Goal: Information Seeking & Learning: Learn about a topic

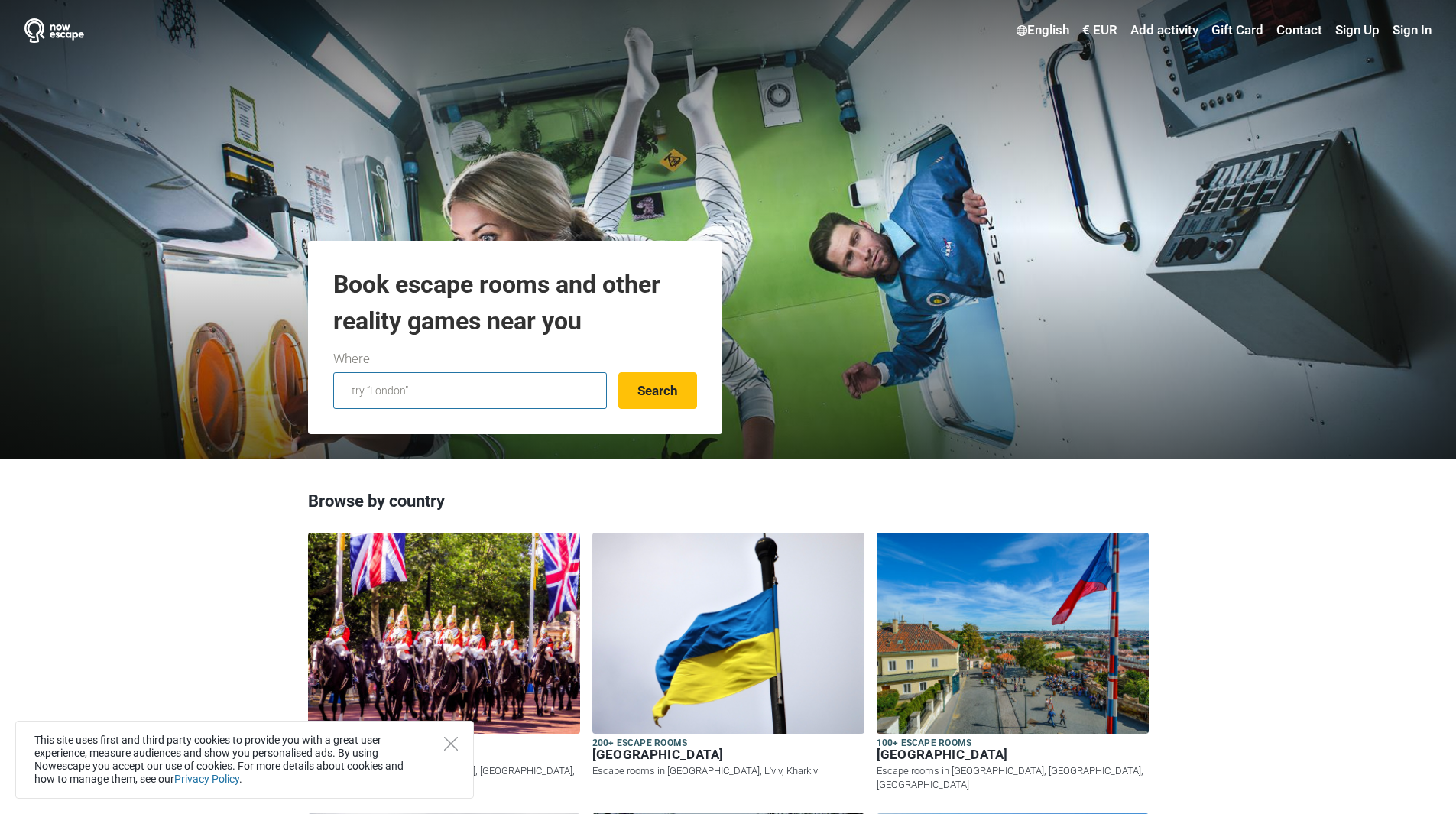
click at [436, 394] on input "text" at bounding box center [470, 391] width 274 height 37
type input "cluequest"
click at [648, 385] on button "Search" at bounding box center [657, 391] width 78 height 37
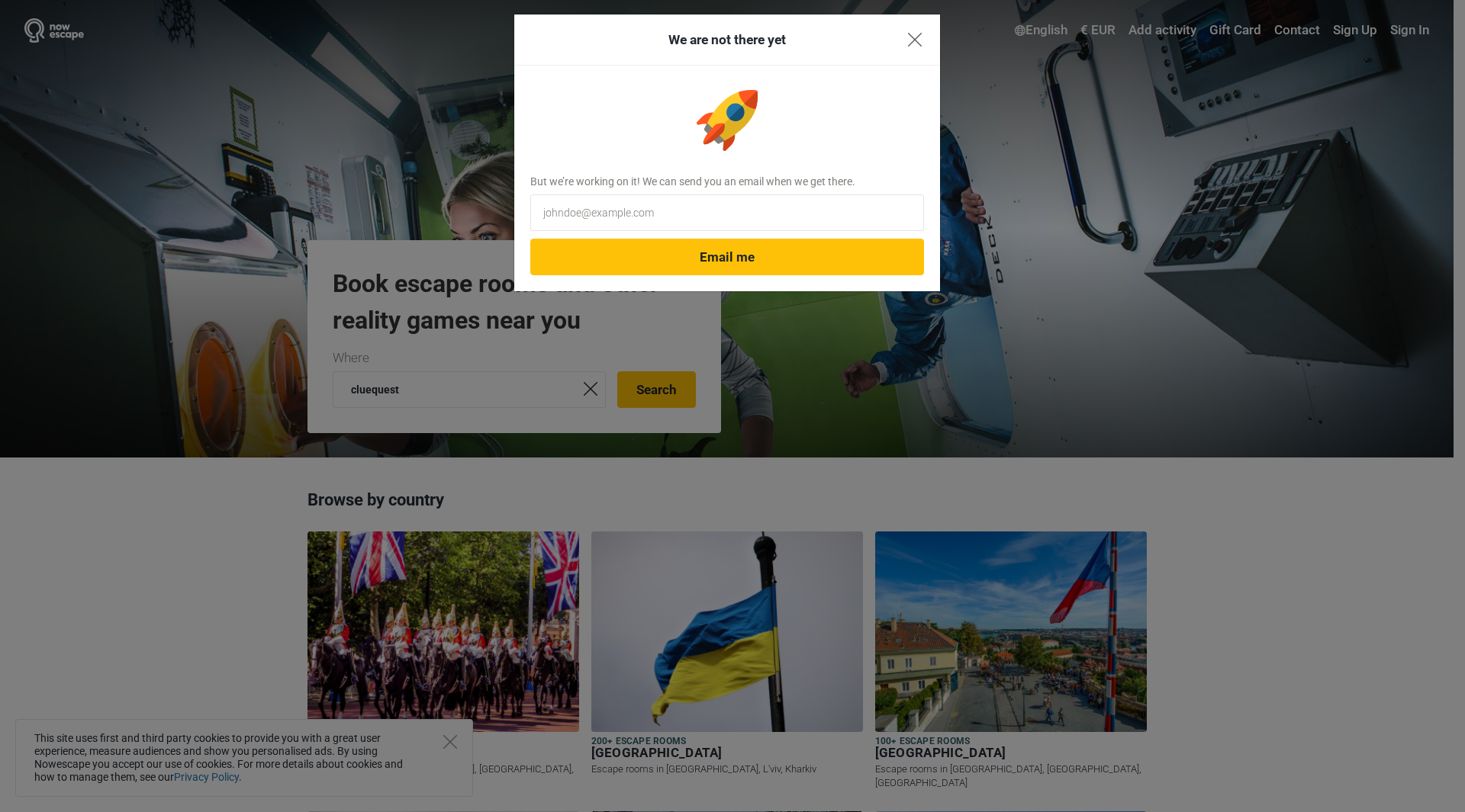
click at [920, 34] on img "Close" at bounding box center [915, 40] width 14 height 14
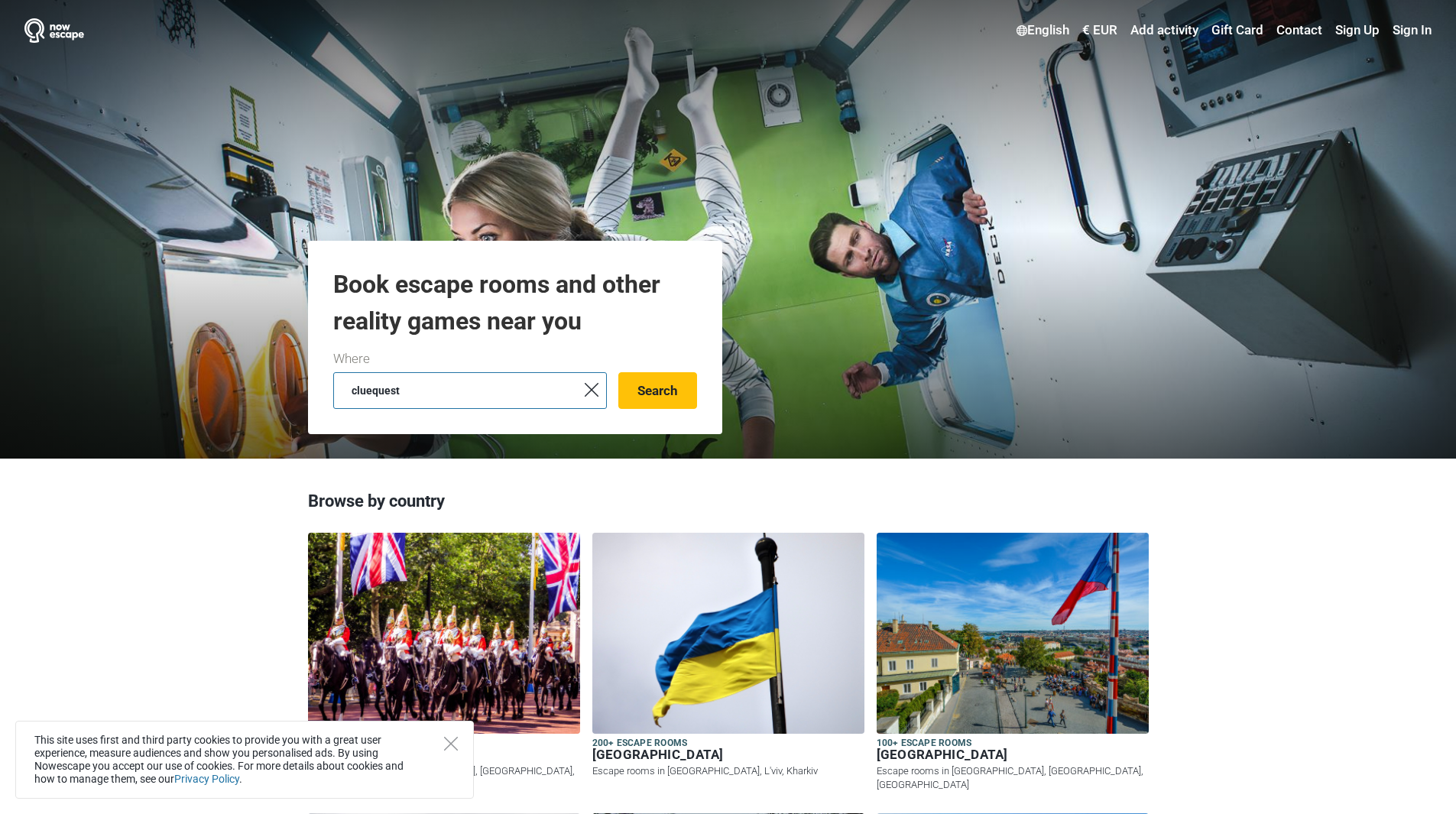
drag, startPoint x: 442, startPoint y: 390, endPoint x: 285, endPoint y: 406, distance: 157.8
click at [278, 403] on header "English Select your language English Русский Eesti [GEOGRAPHIC_DATA] Українська…" at bounding box center [728, 229] width 1456 height 458
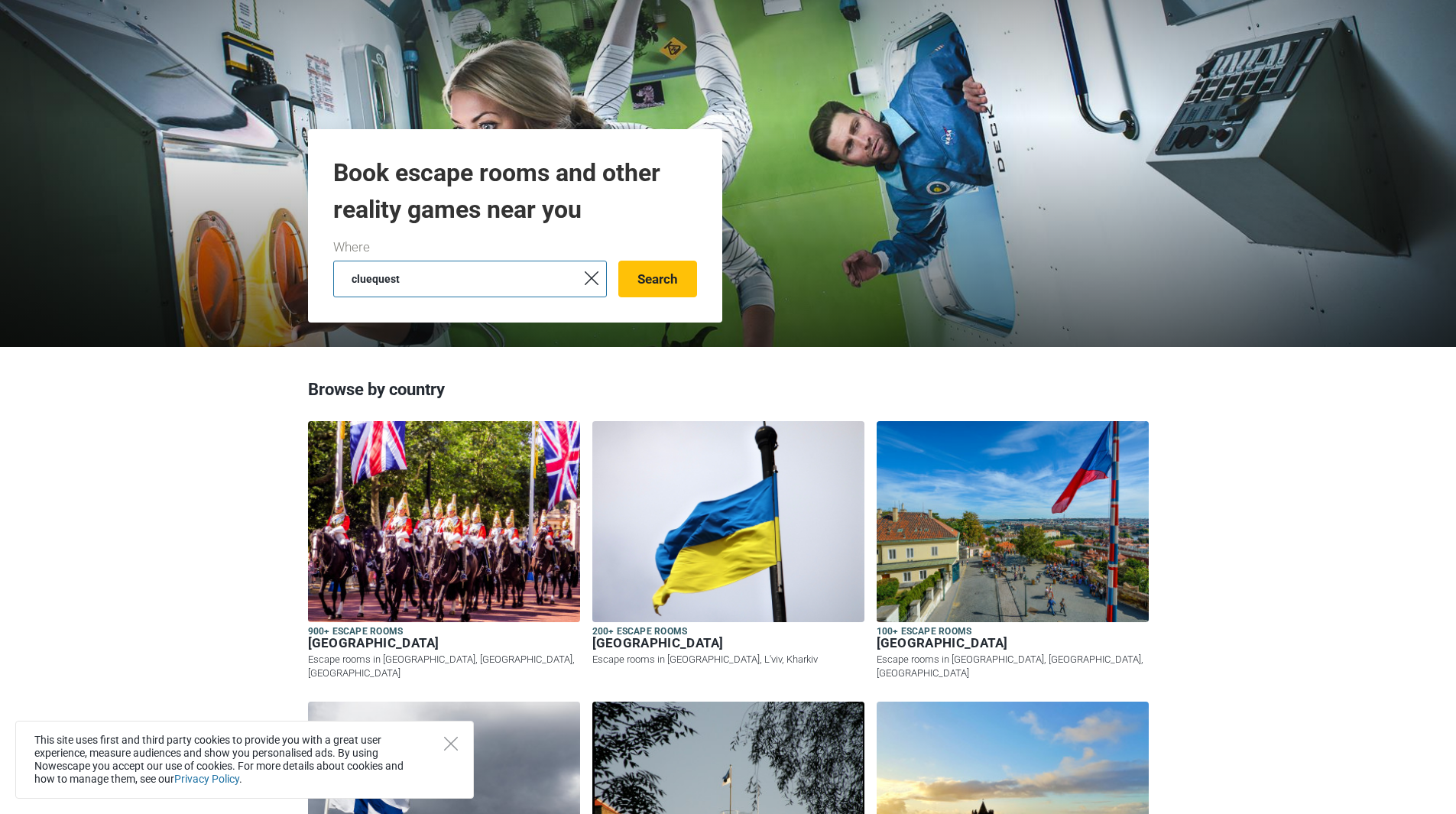
scroll to position [382, 0]
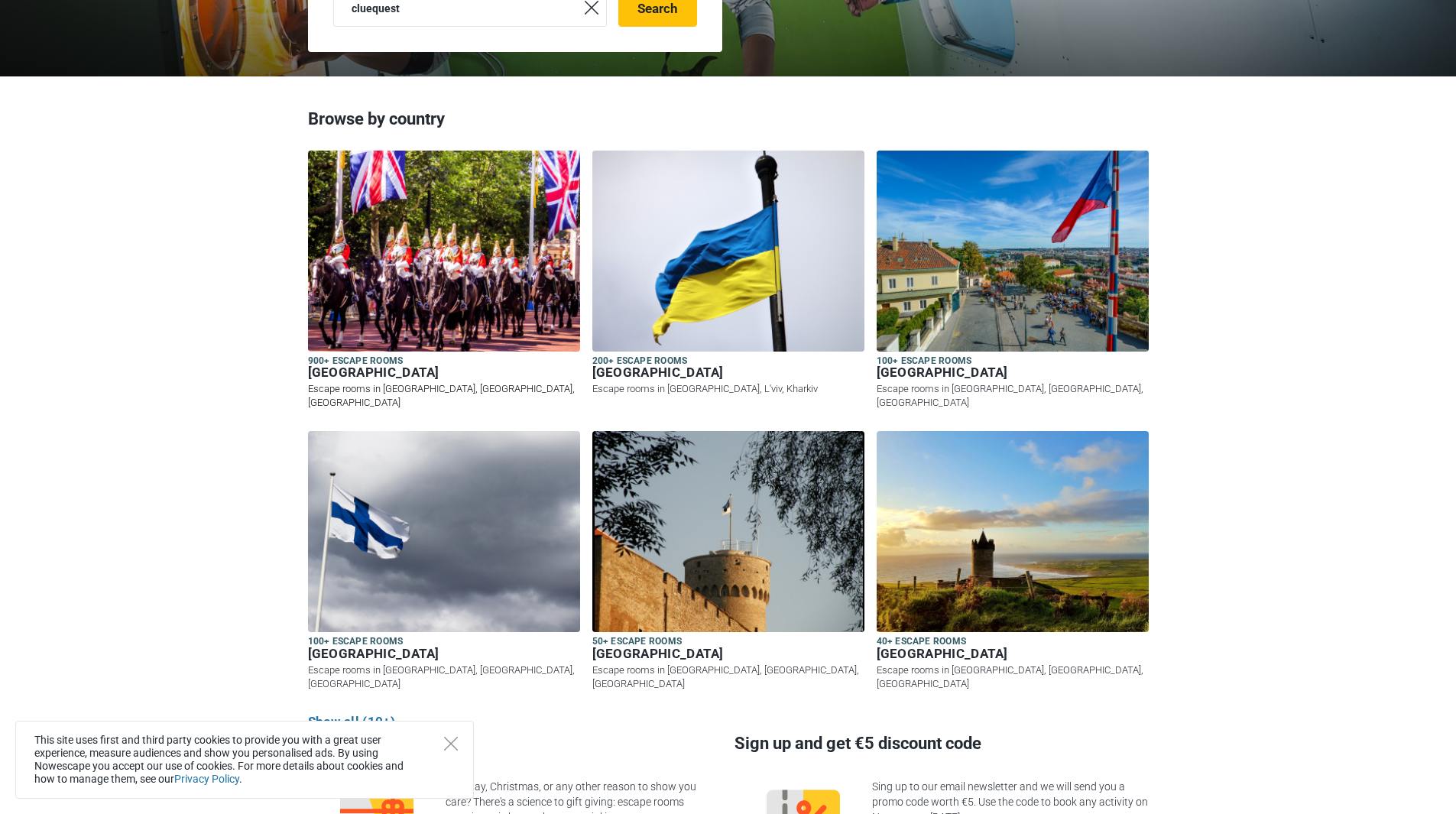
click at [399, 282] on img at bounding box center [443, 251] width 272 height 201
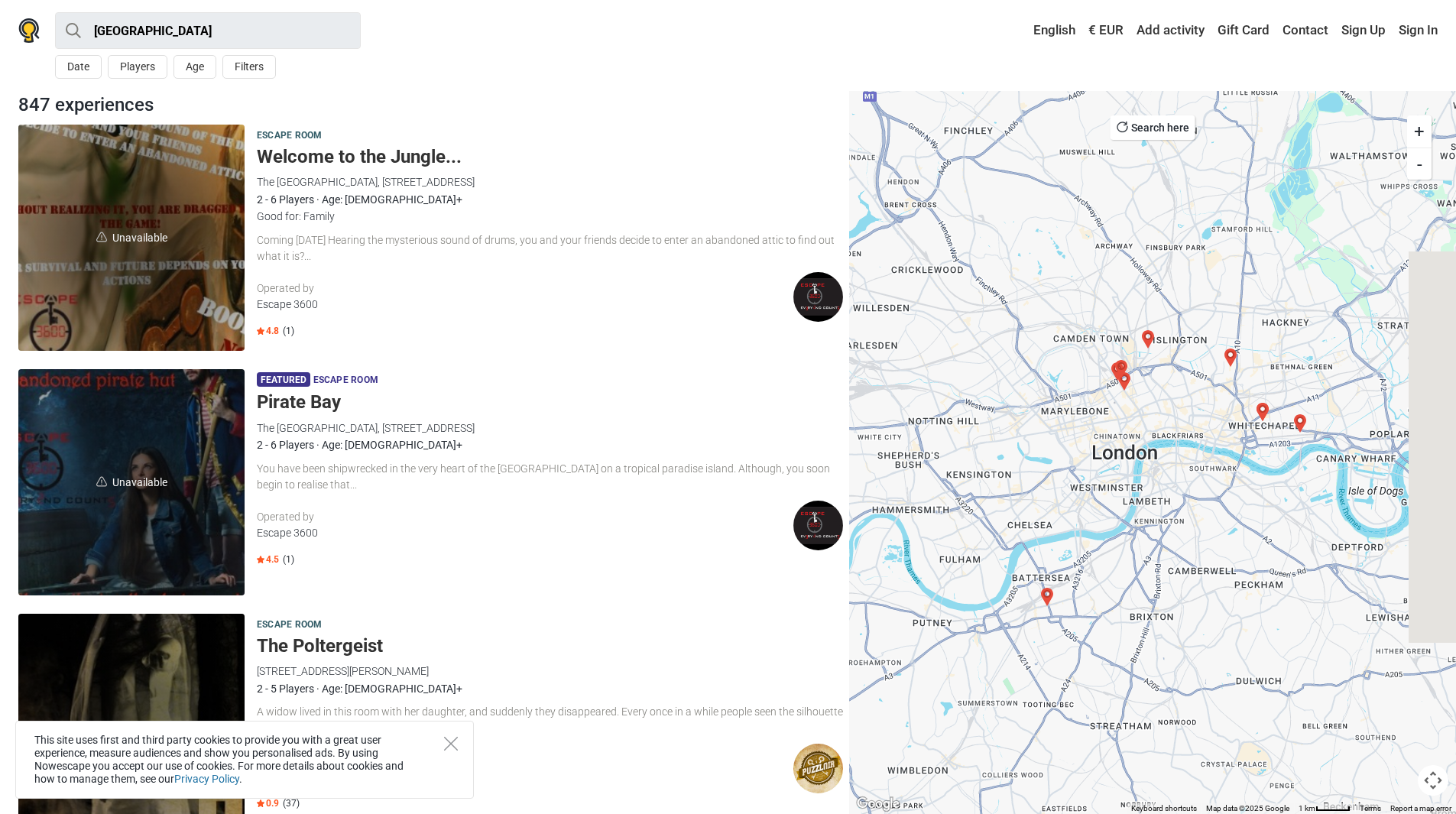
drag, startPoint x: 1330, startPoint y: 411, endPoint x: 1146, endPoint y: 515, distance: 211.4
click at [1146, 515] on div at bounding box center [1152, 452] width 607 height 723
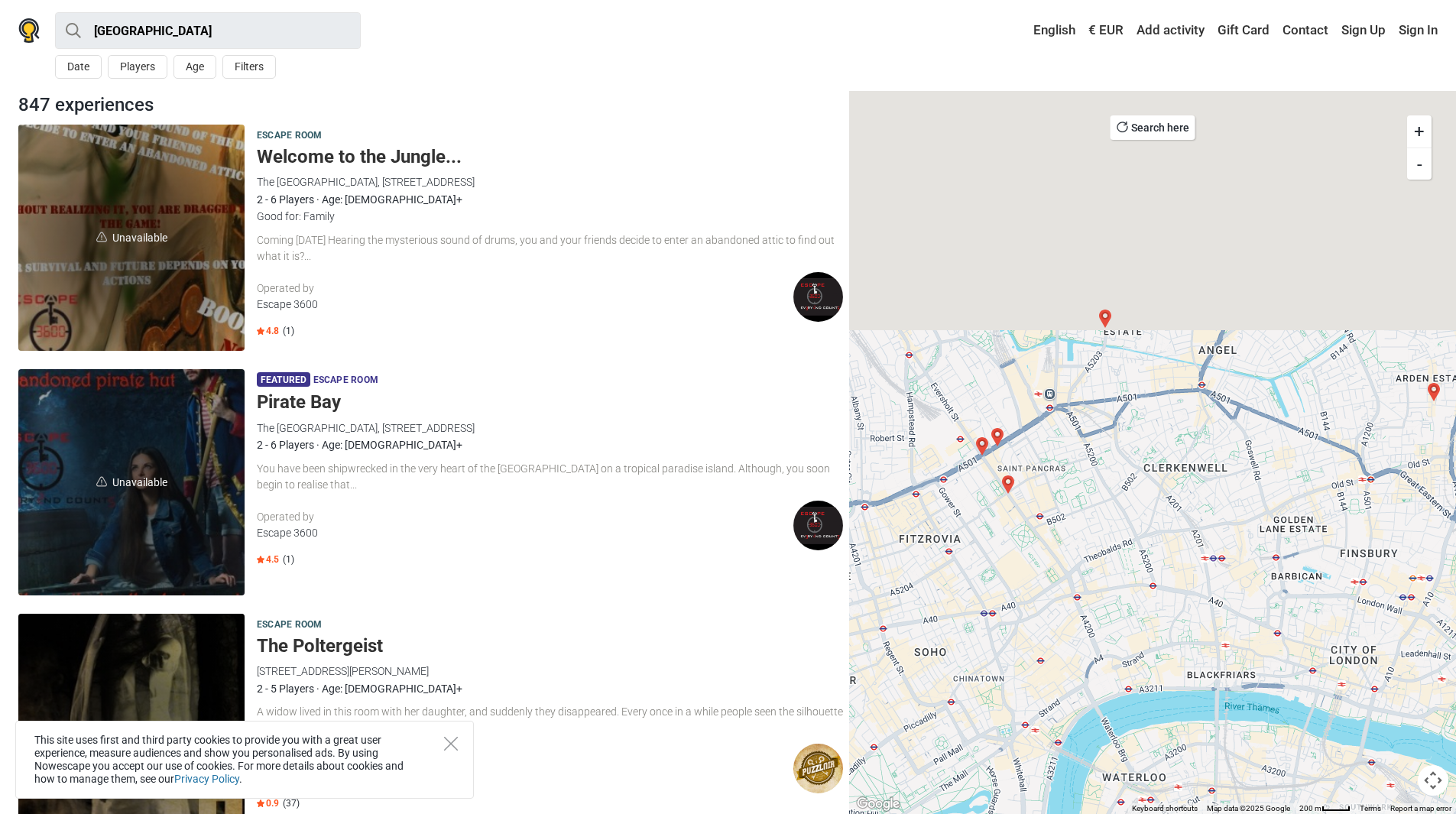
drag, startPoint x: 1156, startPoint y: 323, endPoint x: 1090, endPoint y: 634, distance: 317.9
click at [1090, 634] on div at bounding box center [1152, 452] width 607 height 723
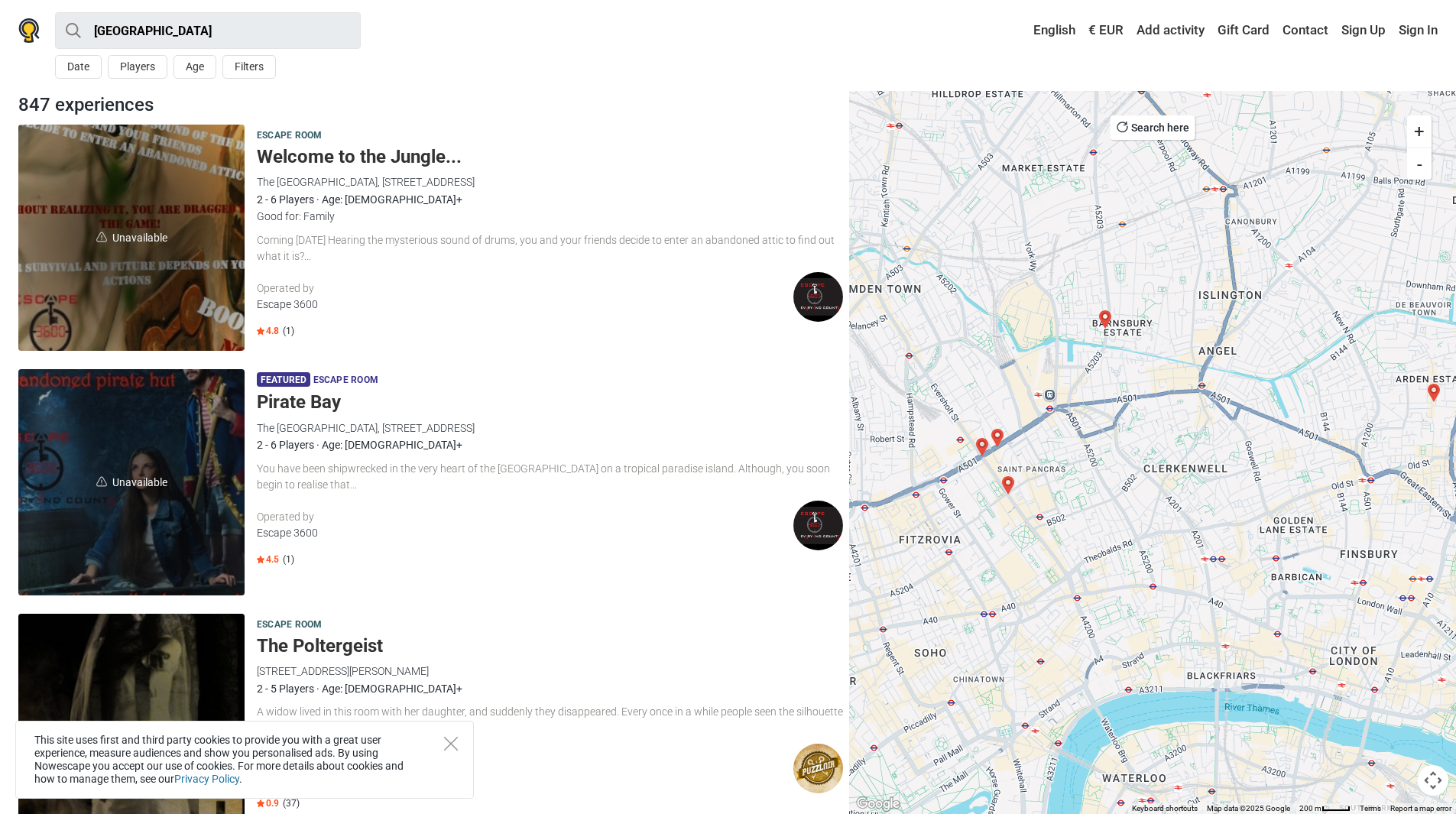
click at [1104, 313] on img "Operation BlackSheep (Room 3)" at bounding box center [1105, 319] width 18 height 18
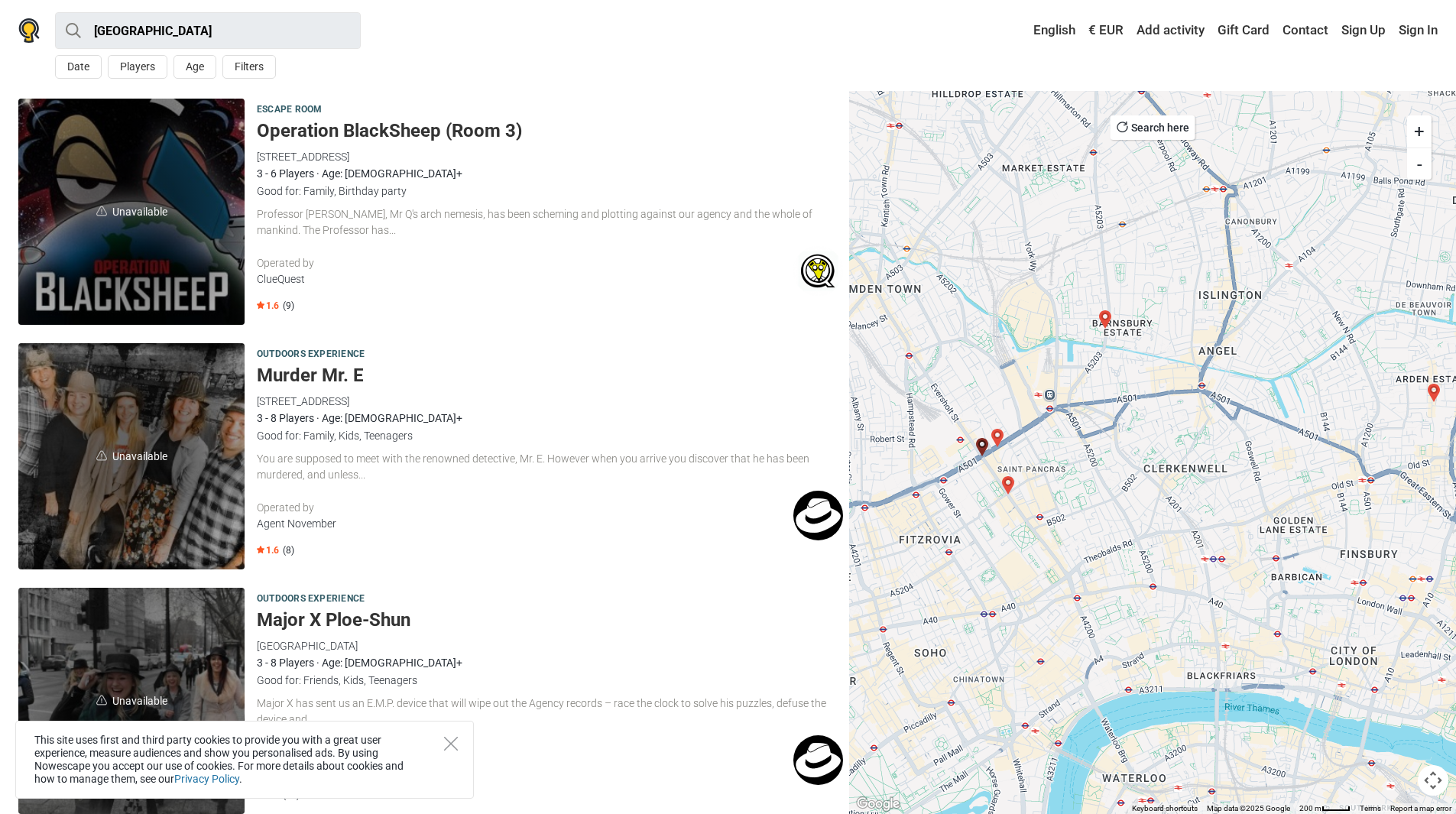
scroll to position [3721, 0]
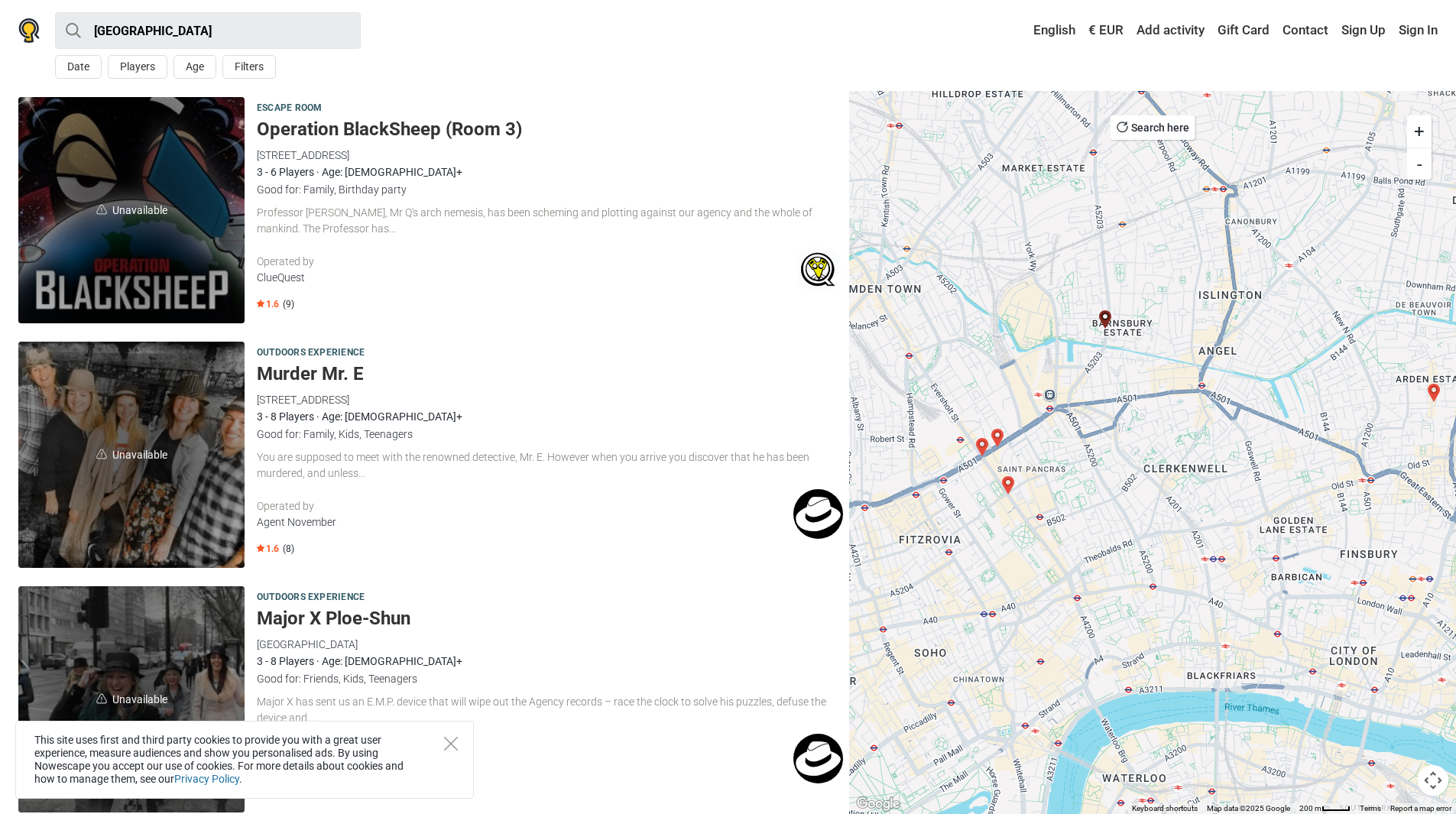
click at [282, 300] on span "(9)" at bounding box center [288, 304] width 11 height 12
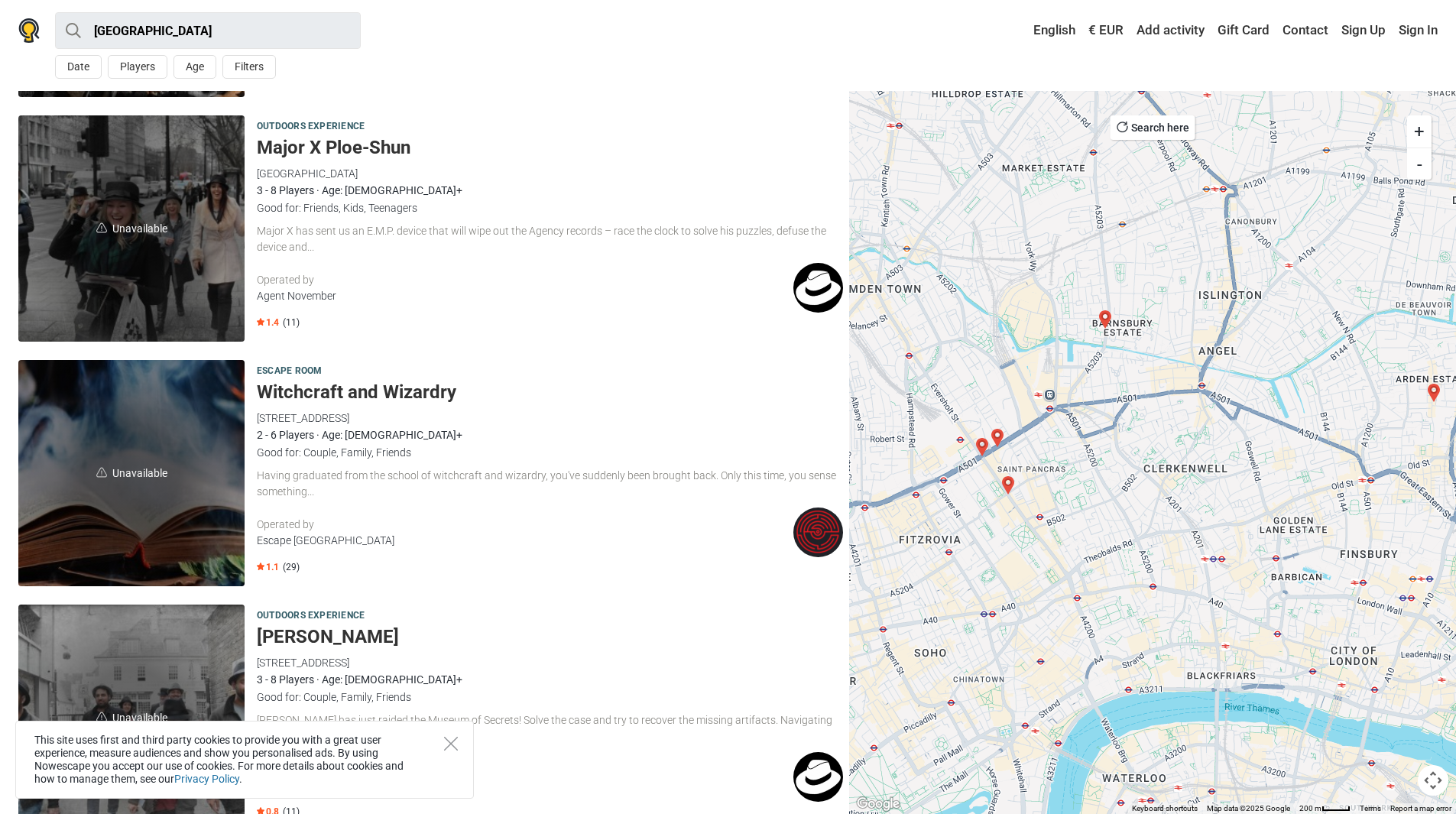
scroll to position [4078, 0]
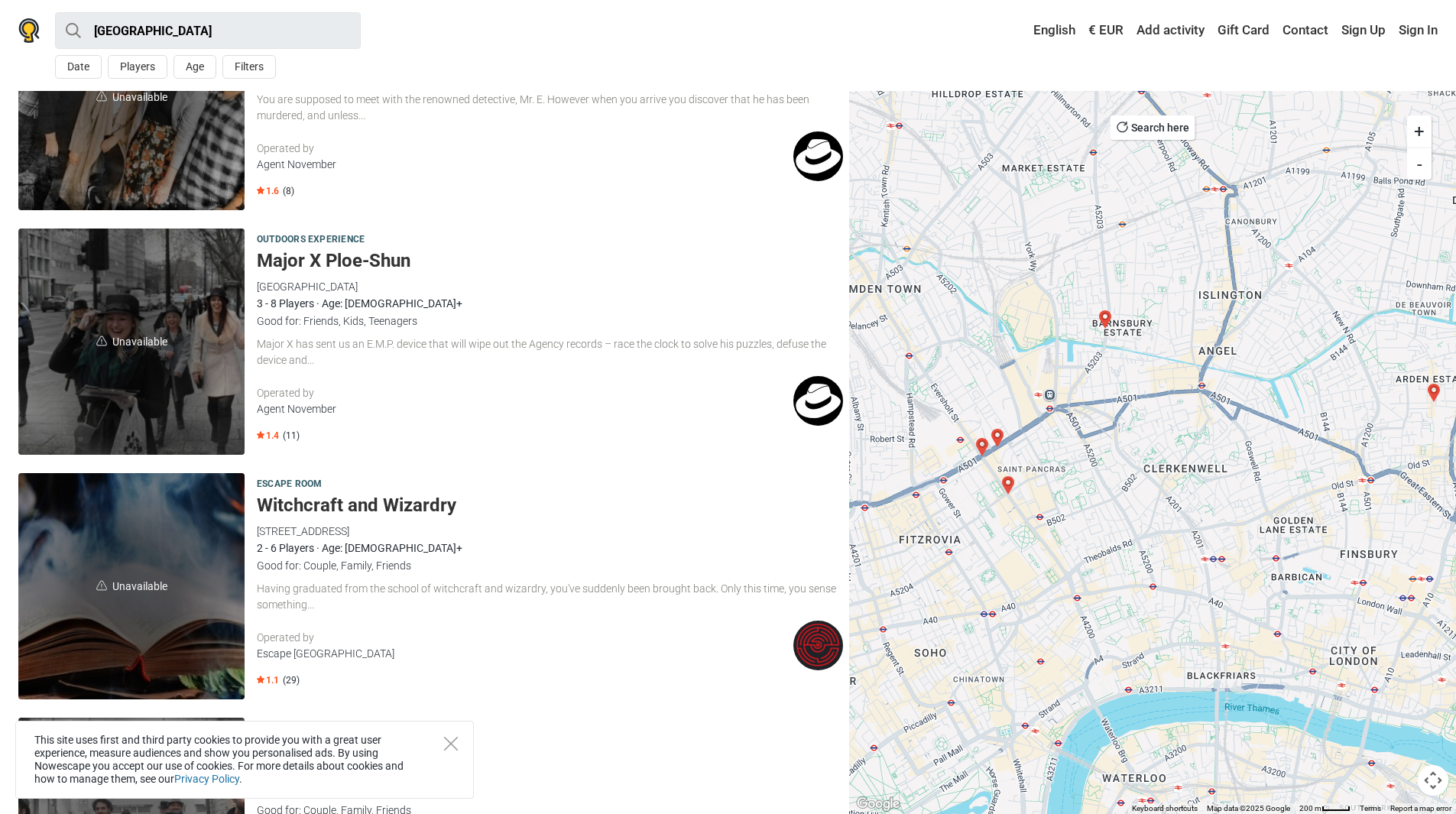
click at [1102, 315] on img "Operation BlackSheep (Room 3)" at bounding box center [1105, 319] width 18 height 18
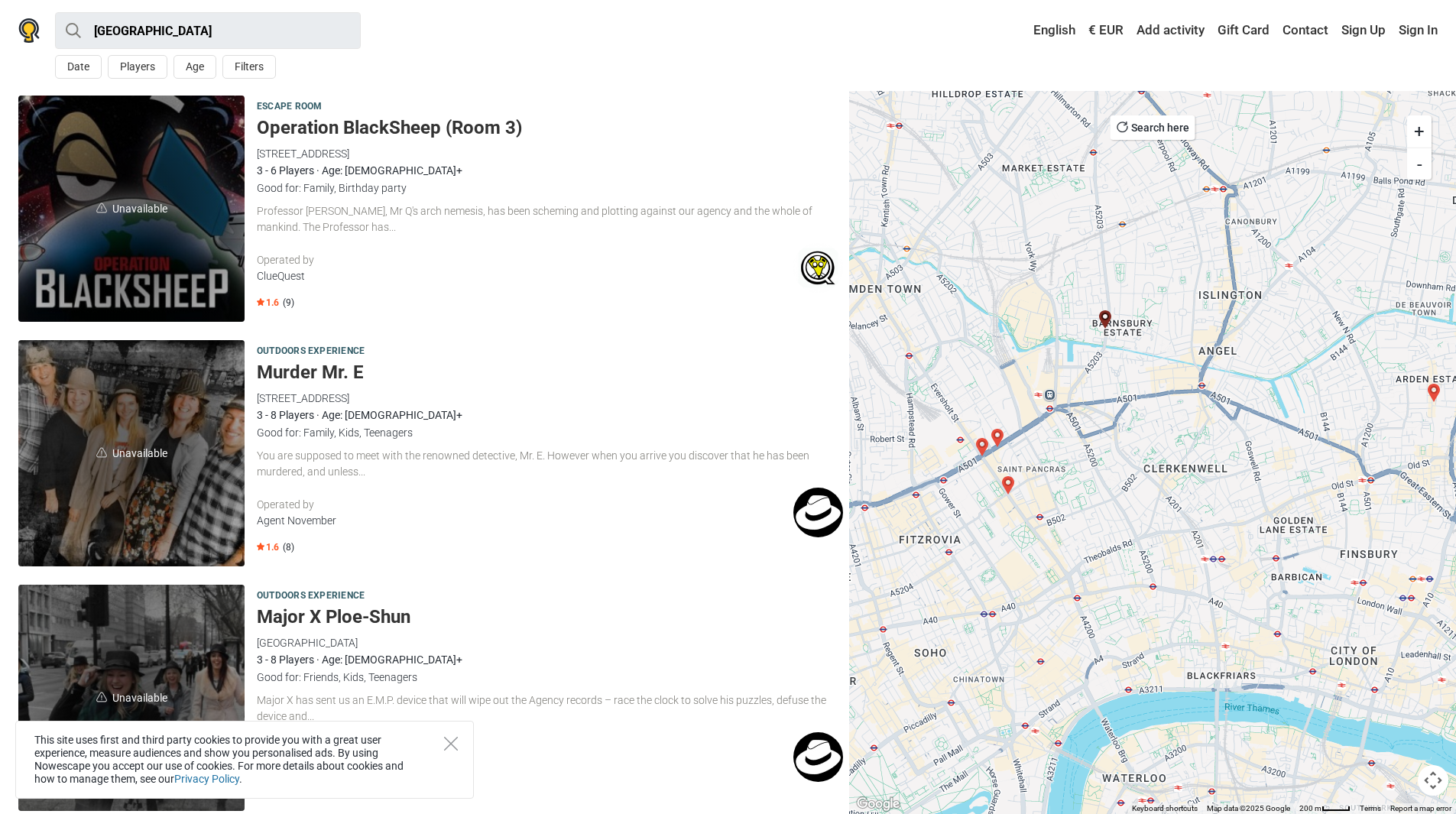
scroll to position [3721, 0]
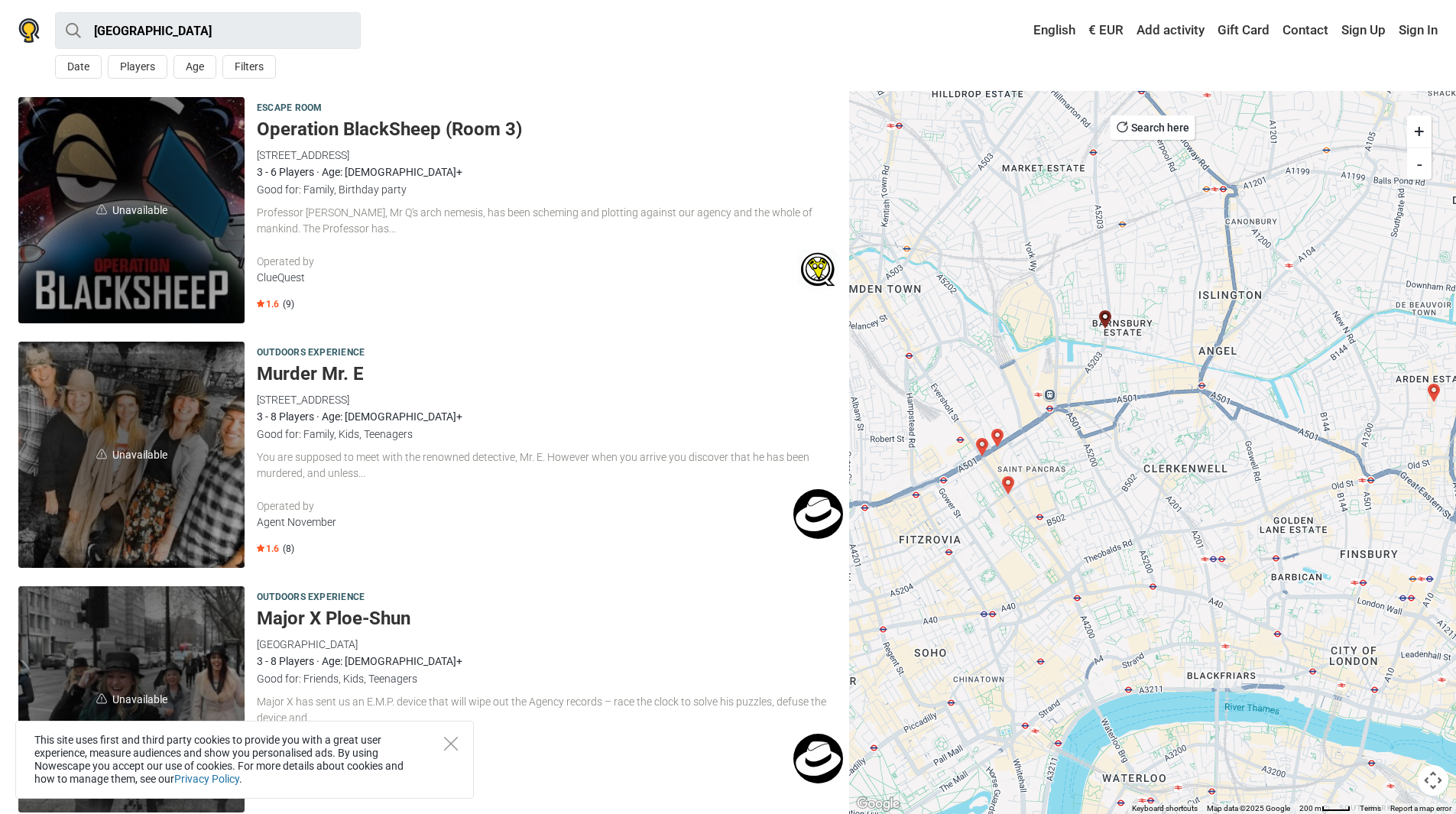
click at [288, 108] on span "Escape room" at bounding box center [289, 108] width 65 height 17
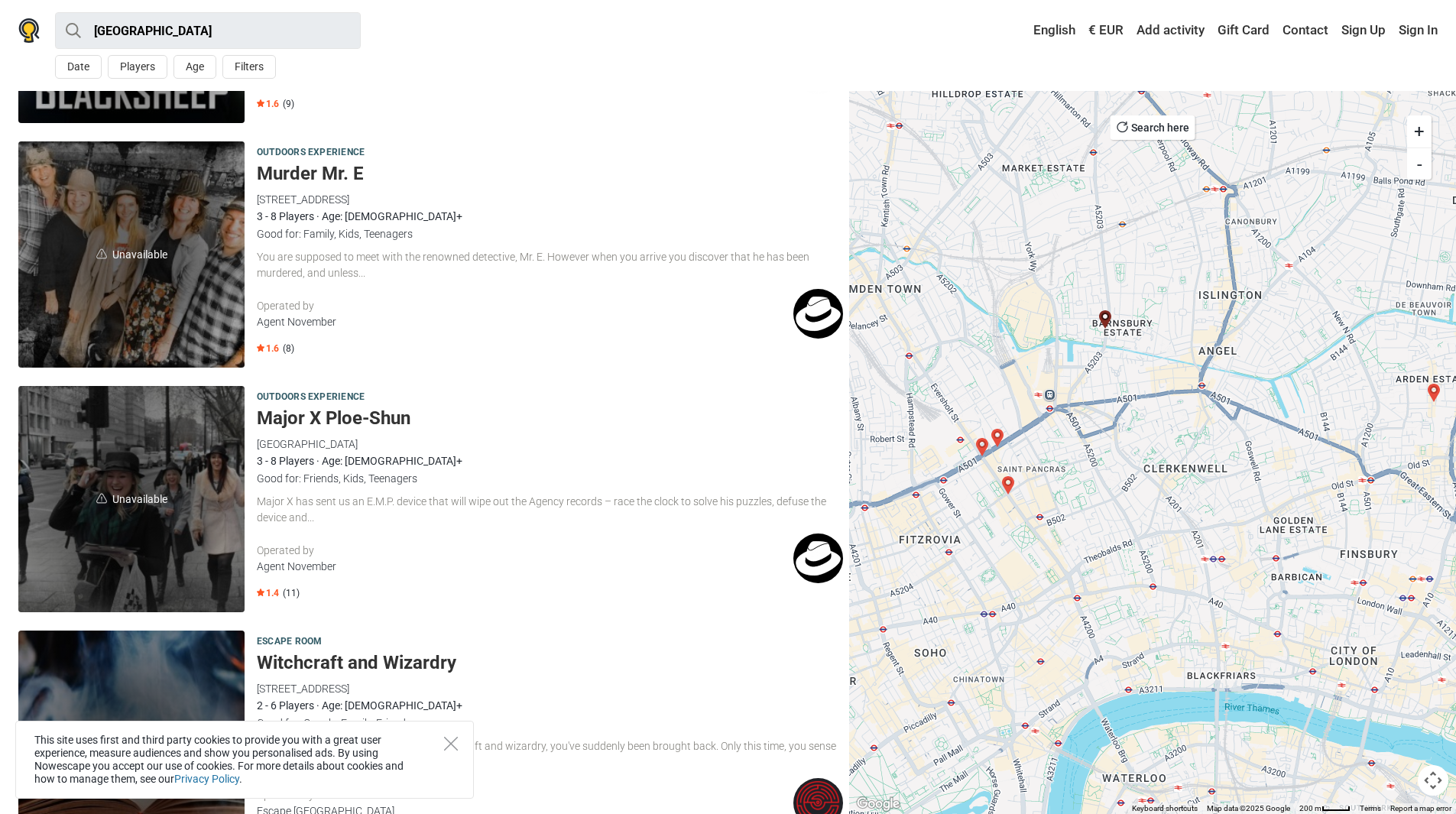
scroll to position [3644, 0]
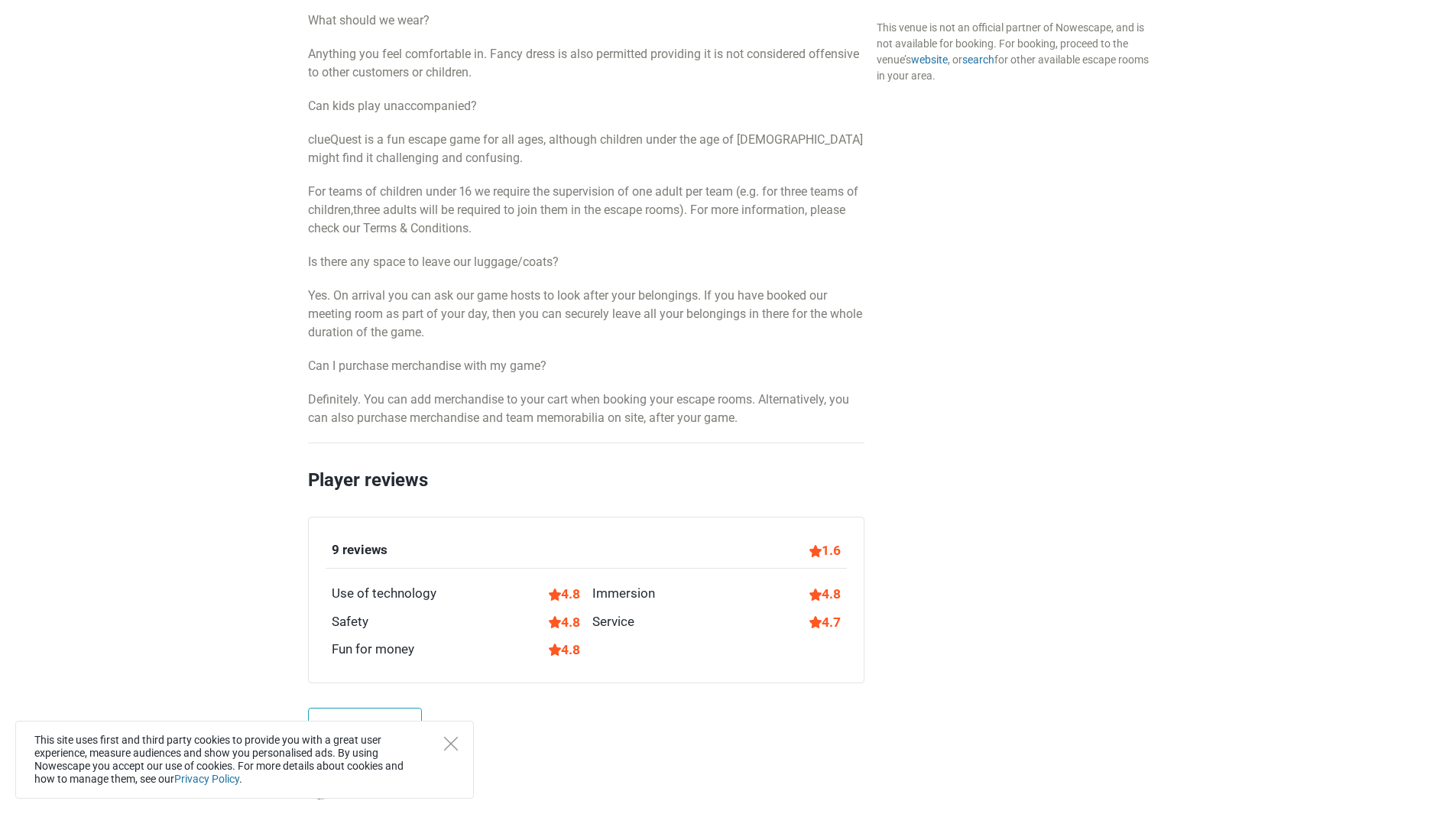
scroll to position [2141, 0]
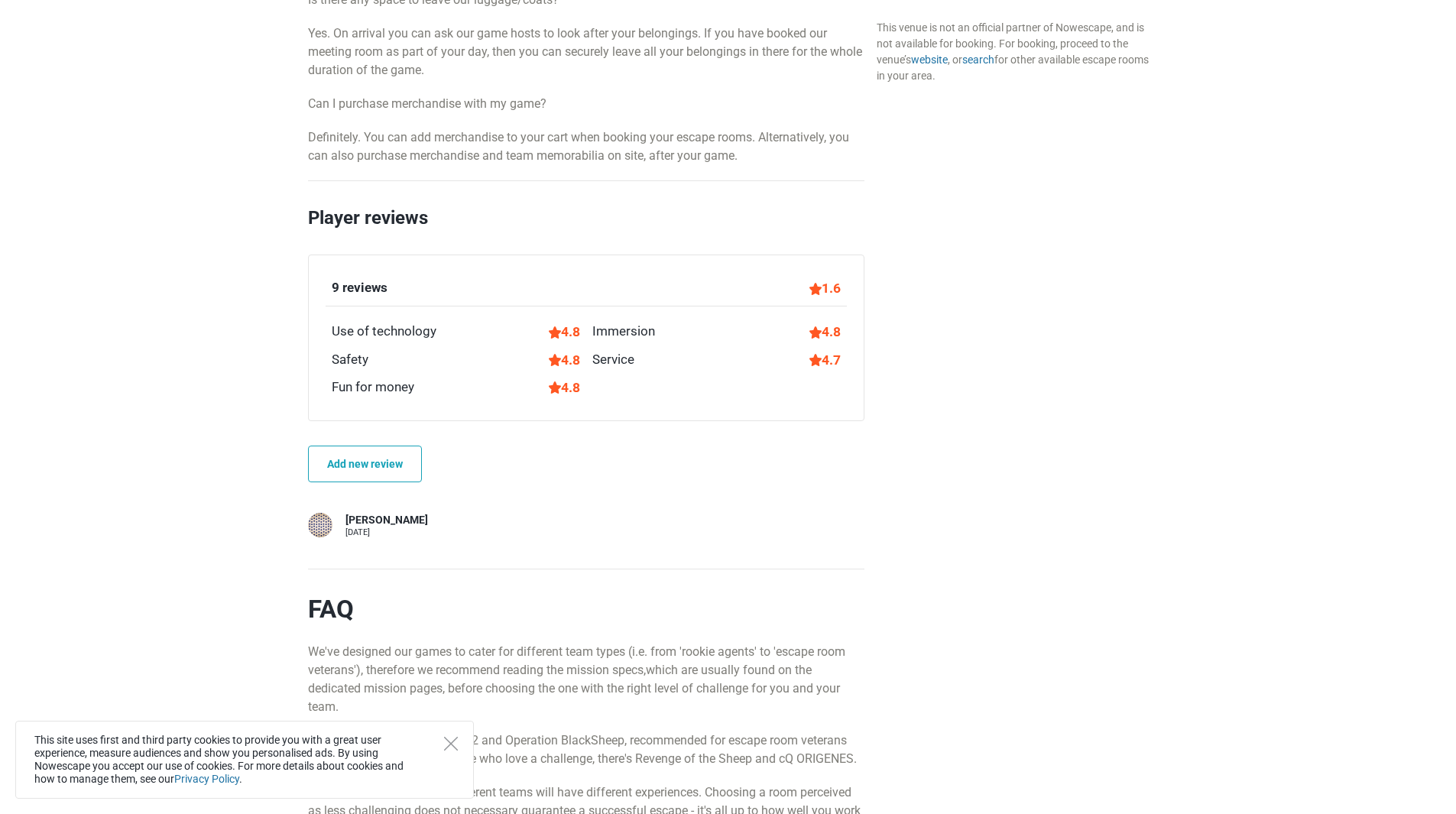
click at [823, 287] on div "1.6" at bounding box center [825, 288] width 32 height 20
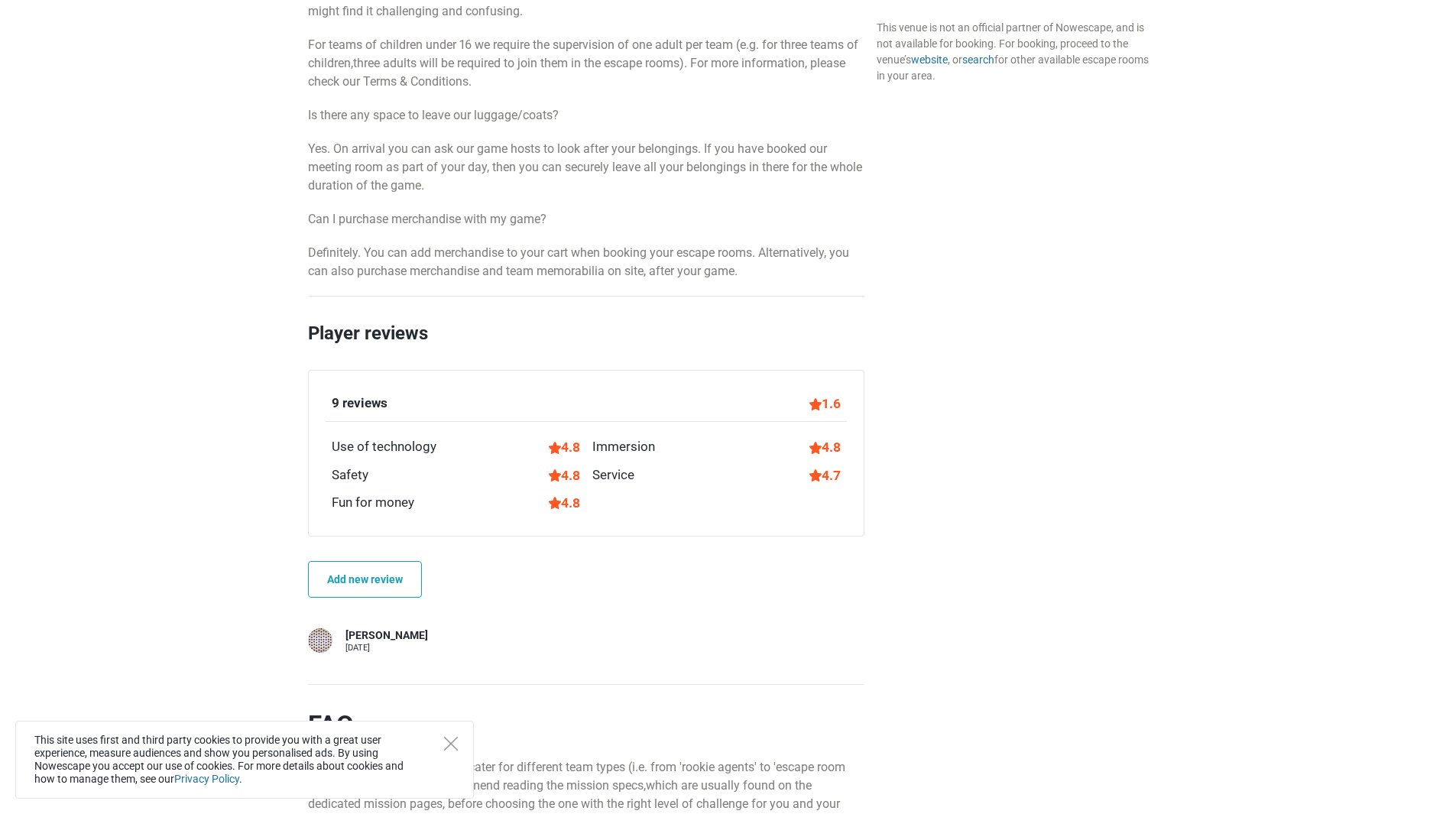
scroll to position [1988, 0]
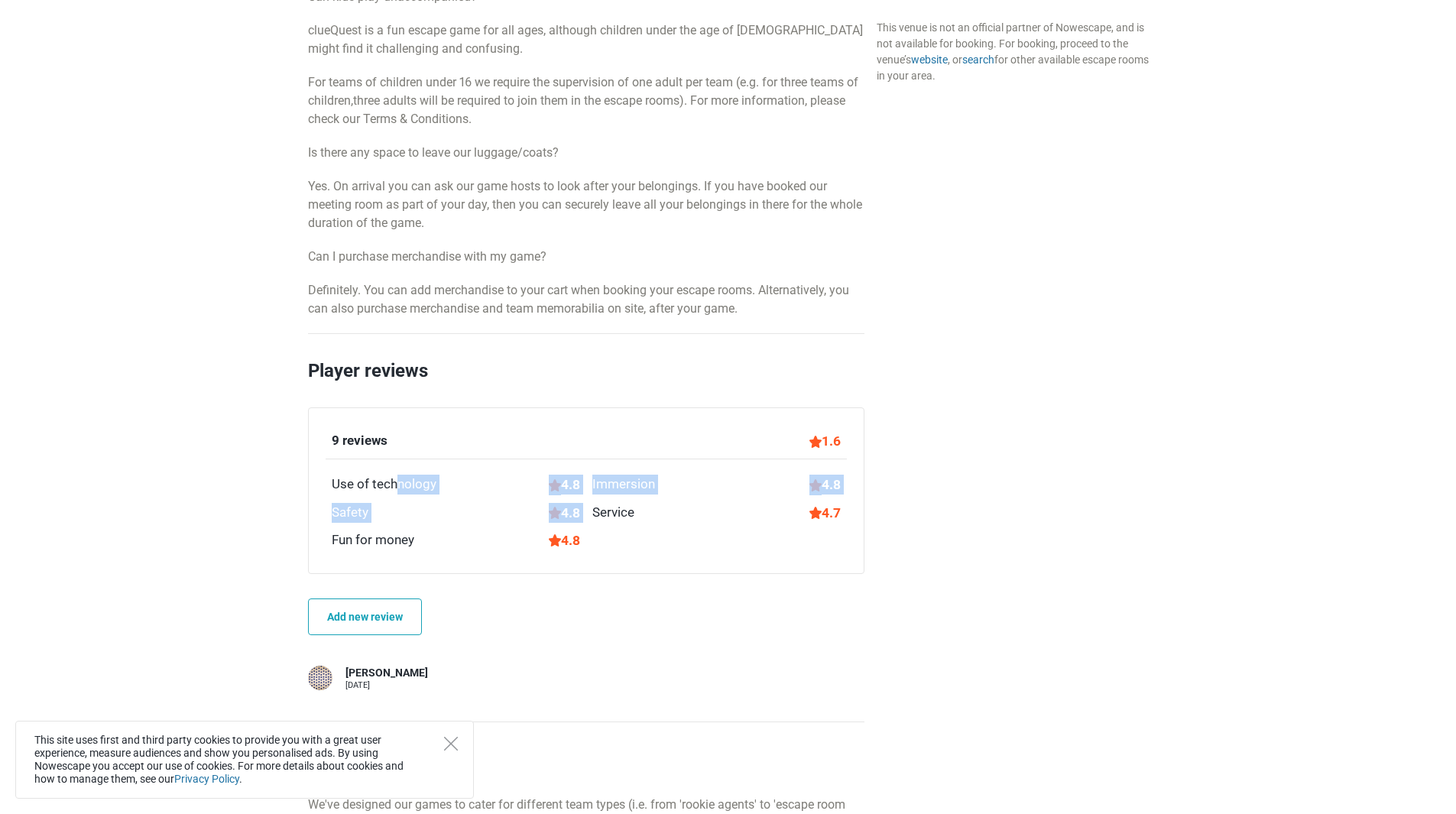
drag, startPoint x: 628, startPoint y: 546, endPoint x: 615, endPoint y: 525, distance: 24.7
click at [529, 497] on div "9 reviews 1.6 Use of technology 4.8 Immersion 4.8 Safety 4.8 Service 4.7 Fun fo…" at bounding box center [586, 491] width 522 height 120
click at [615, 525] on div "9 reviews 1.6 Use of technology 4.8 Immersion 4.8 Safety 4.8 Service 4.7 Fun fo…" at bounding box center [586, 491] width 522 height 120
drag, startPoint x: 713, startPoint y: 545, endPoint x: 570, endPoint y: 455, distance: 169.0
click at [545, 457] on div "9 reviews 1.6 Use of technology 4.8 Immersion 4.8 Safety 4.8 Service 4.7 Fun fo…" at bounding box center [586, 491] width 522 height 120
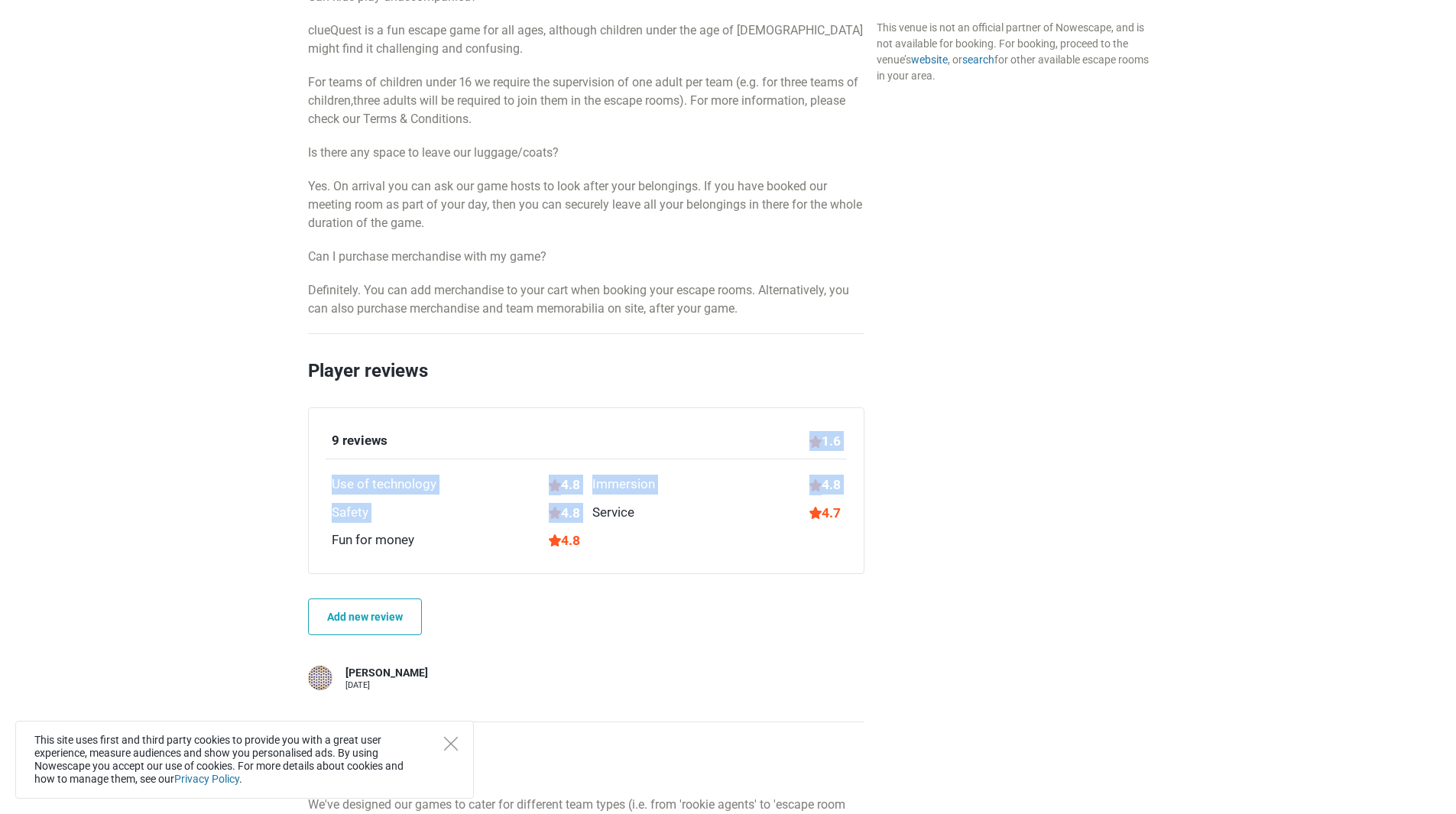
click at [742, 481] on div "Immersion 4.8" at bounding box center [716, 485] width 260 height 20
click at [779, 438] on div "9 reviews 1.6" at bounding box center [586, 445] width 522 height 28
drag, startPoint x: 842, startPoint y: 432, endPoint x: 935, endPoint y: 448, distance: 94.4
click at [843, 438] on div "9 reviews 1.6" at bounding box center [586, 445] width 522 height 28
click at [958, 450] on div "Availability and prices This venue is not an official partner of Nowescape, and…" at bounding box center [1013, 133] width 284 height 3267
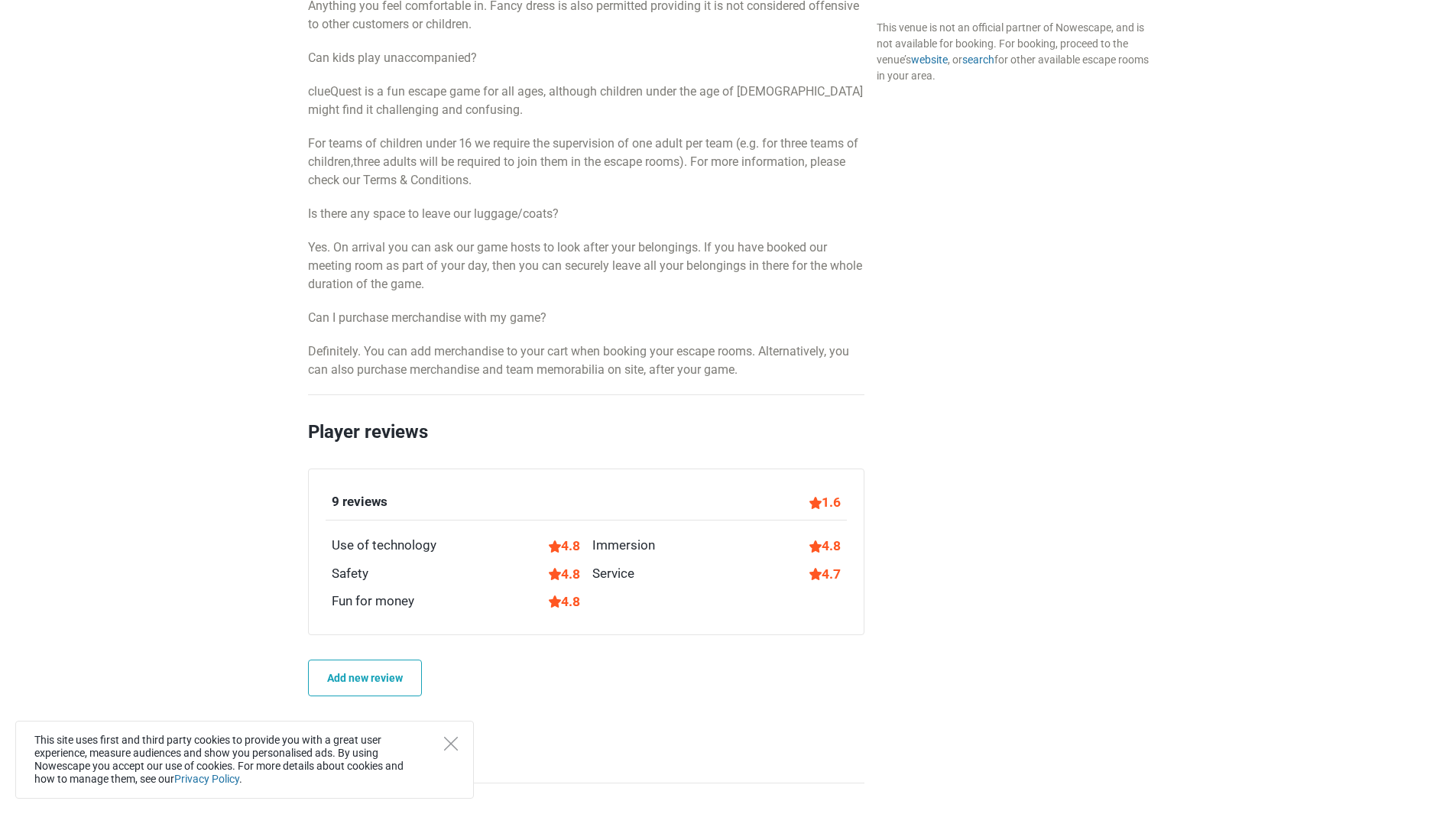
scroll to position [1911, 0]
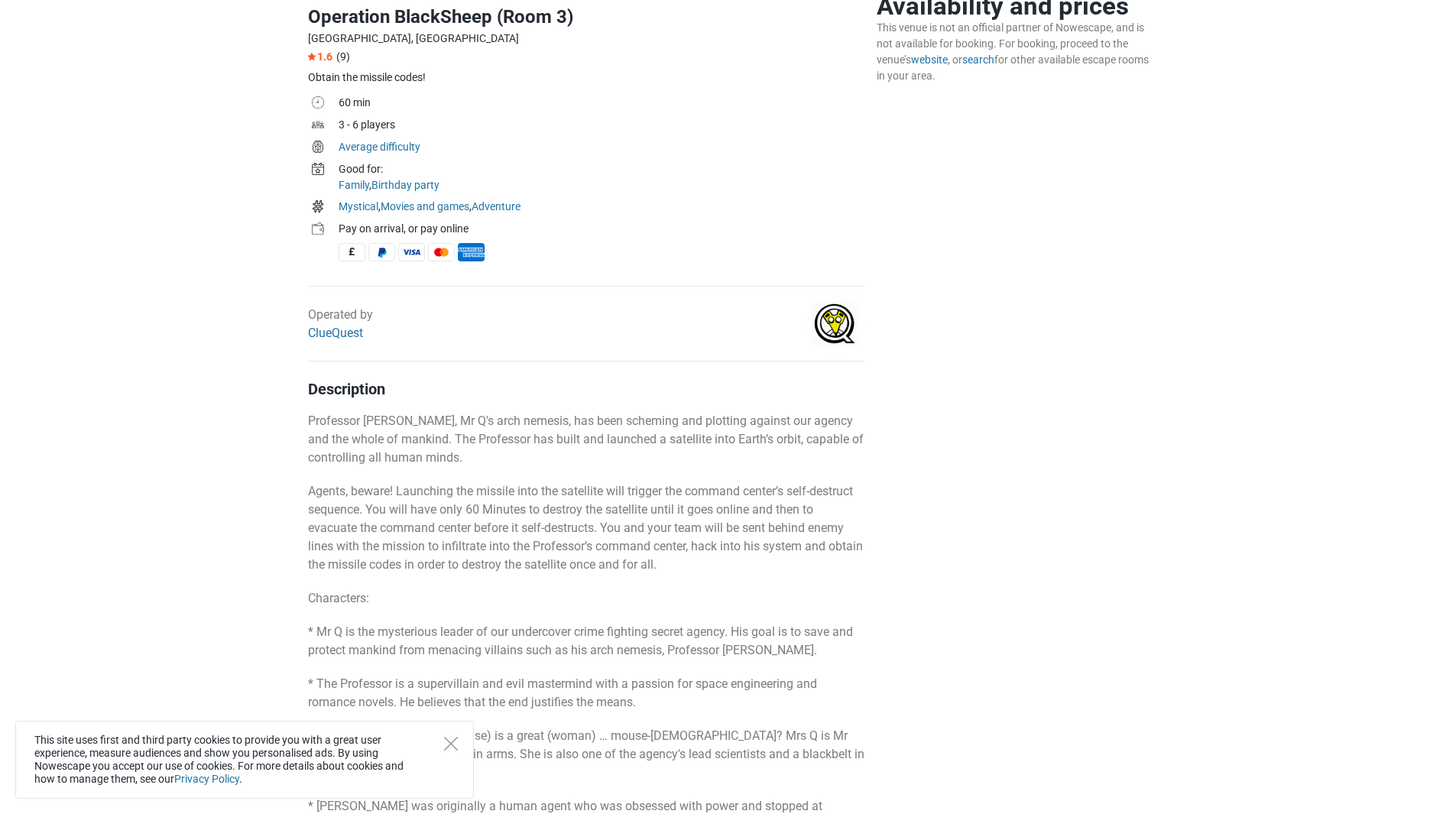
scroll to position [458, 0]
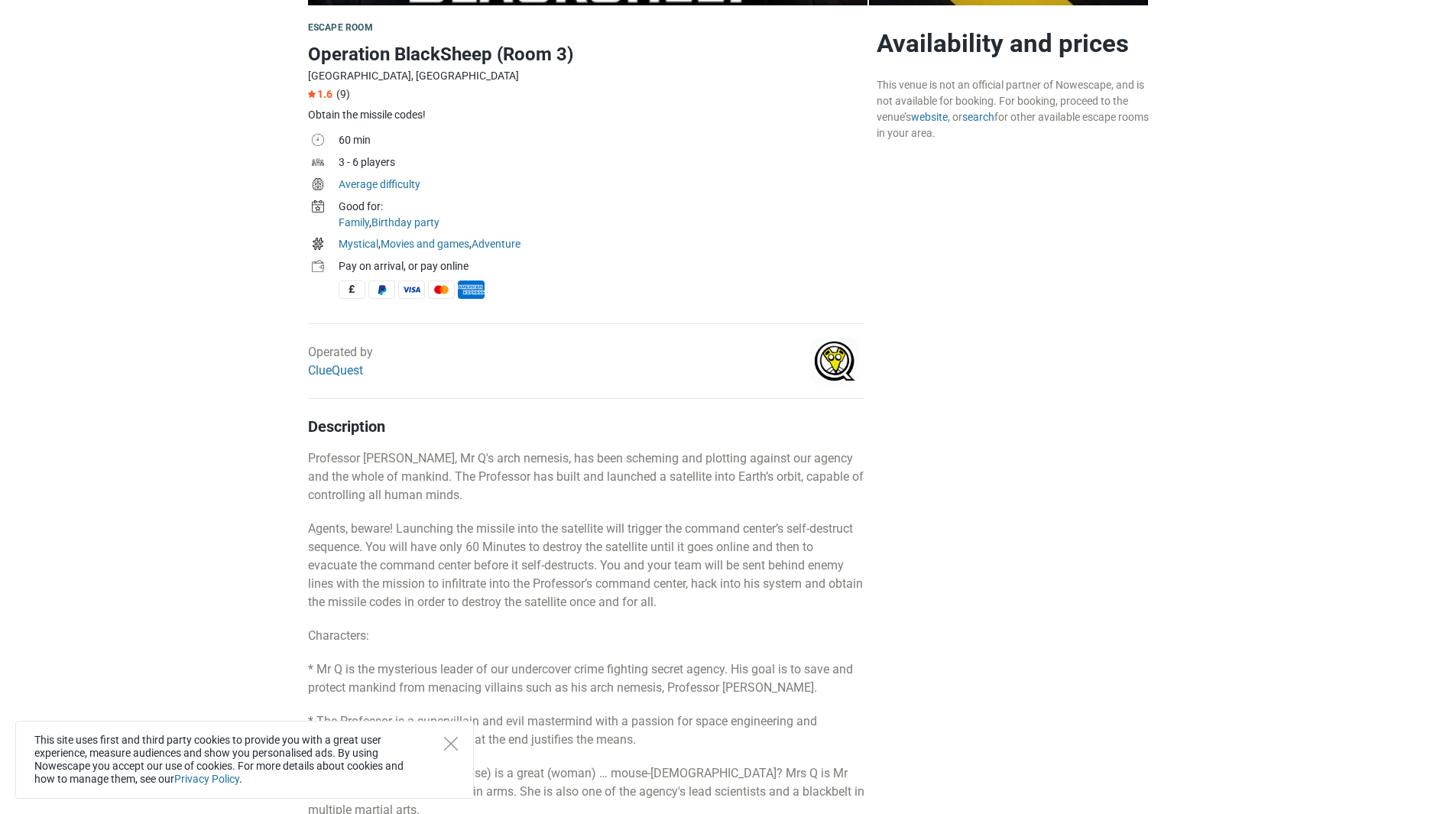
click at [327, 92] on span "1.6" at bounding box center [320, 94] width 25 height 12
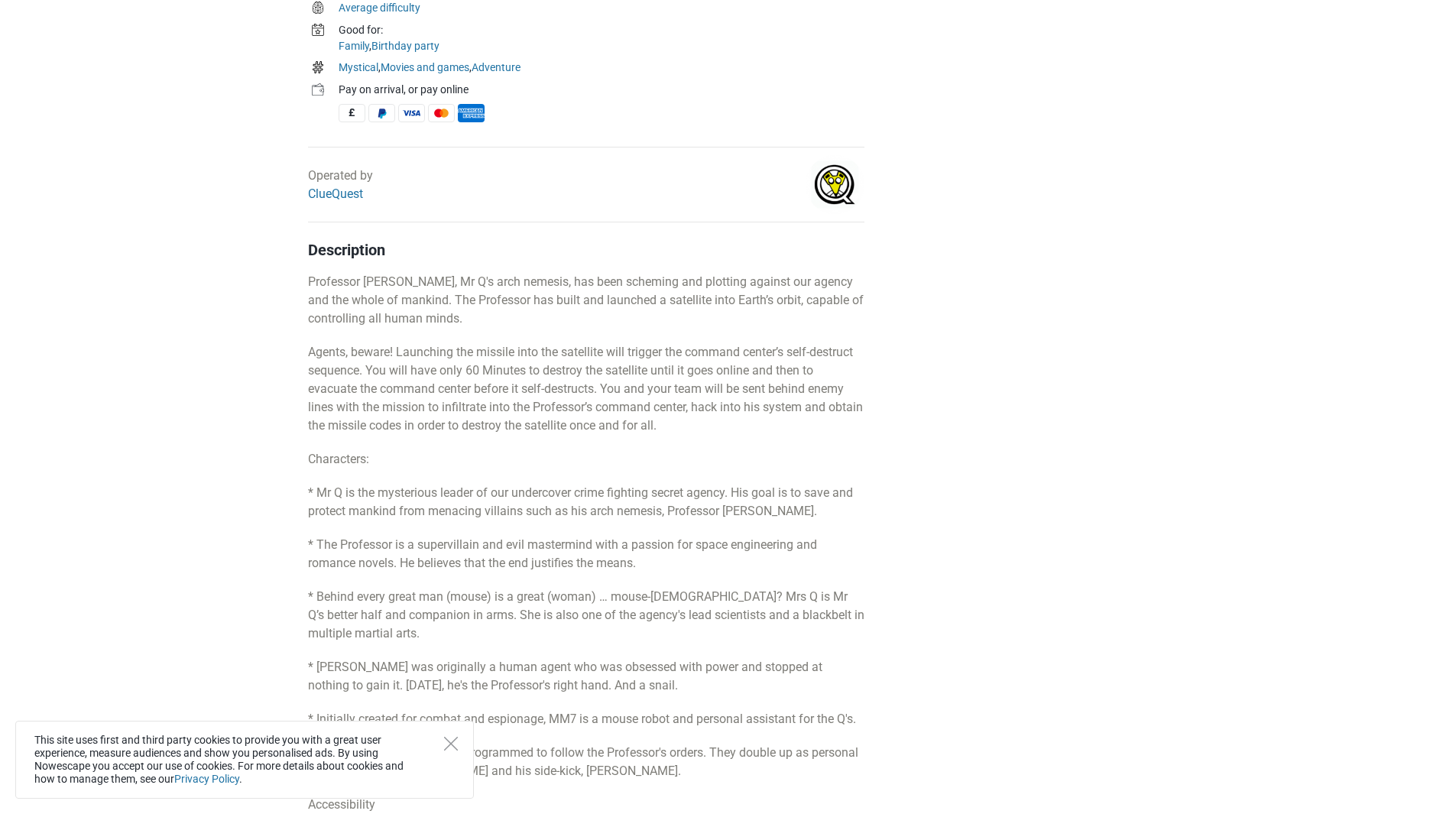
scroll to position [297, 0]
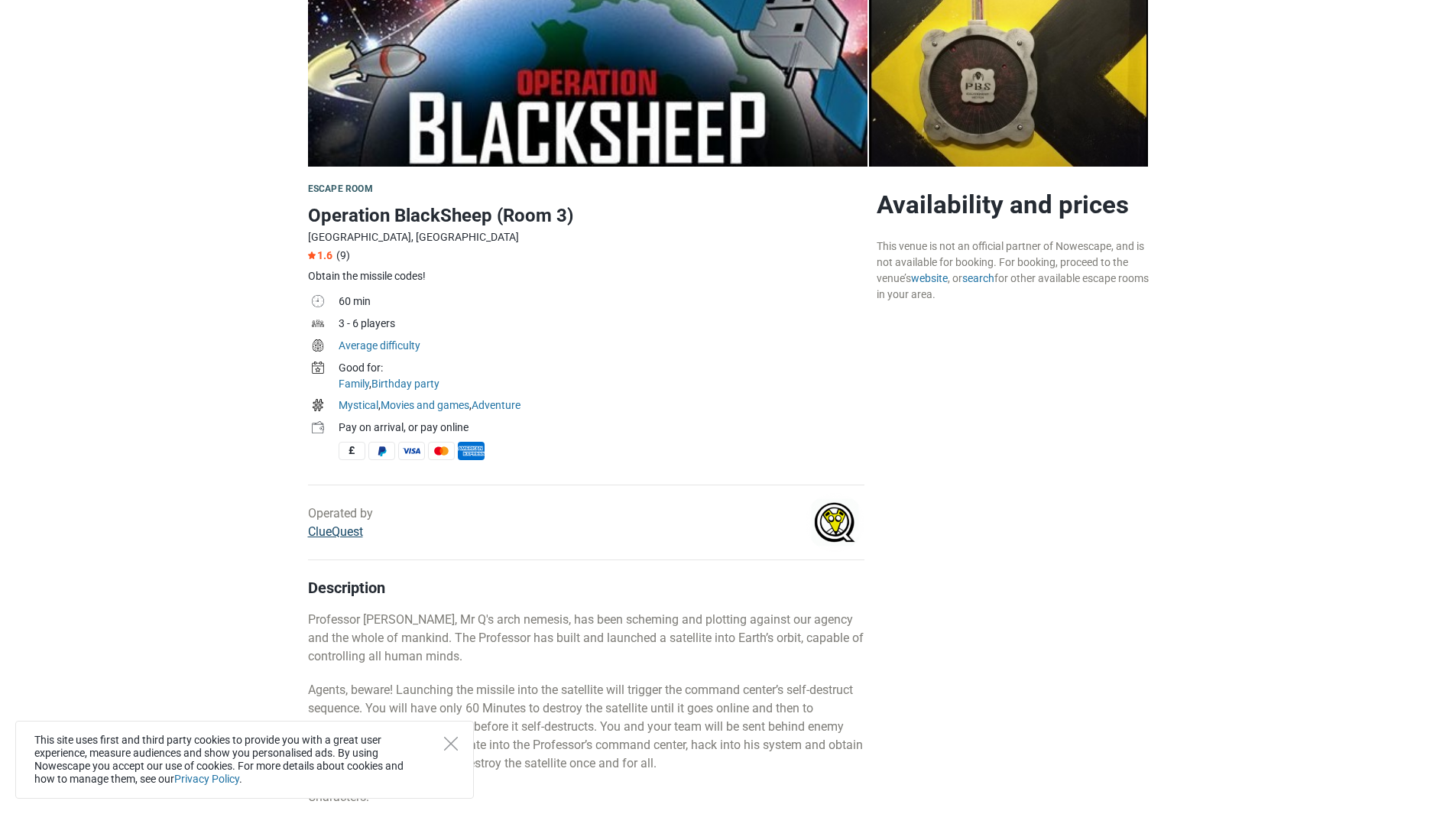
click at [347, 529] on link "ClueQuest" at bounding box center [335, 532] width 55 height 15
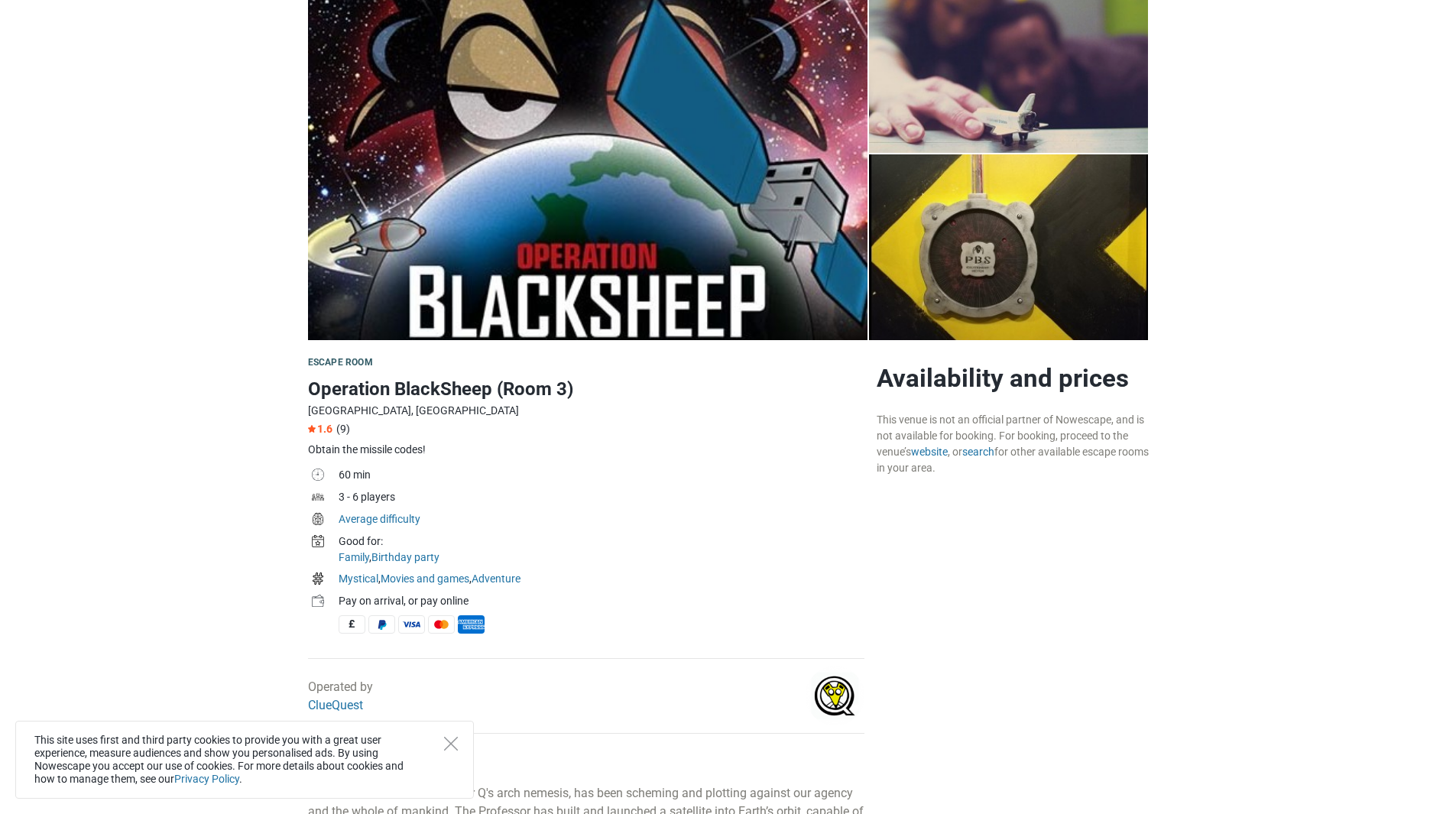
scroll to position [0, 0]
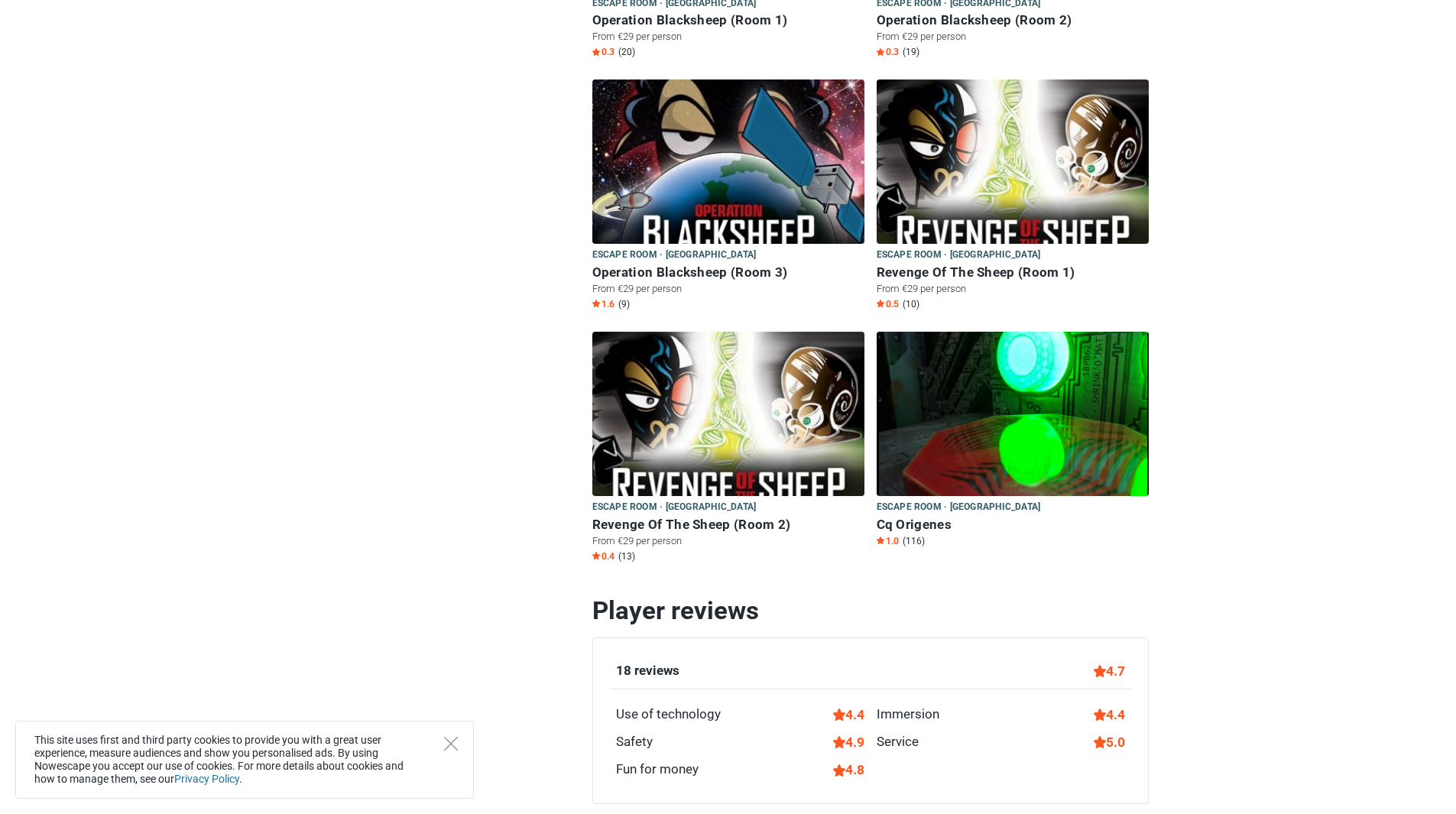
scroll to position [1070, 0]
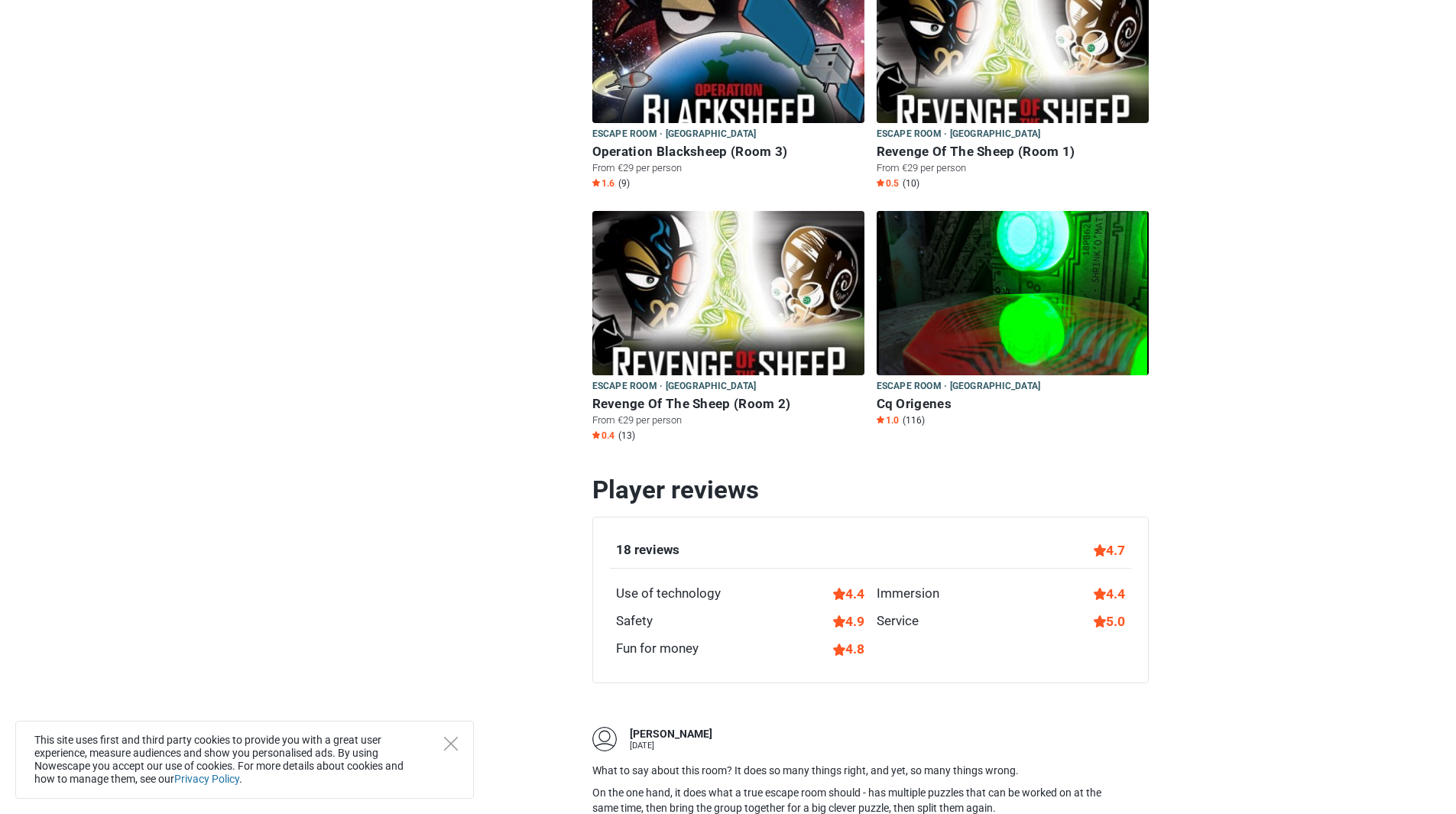
click at [925, 402] on h6 "Cq Origenes" at bounding box center [1013, 404] width 272 height 16
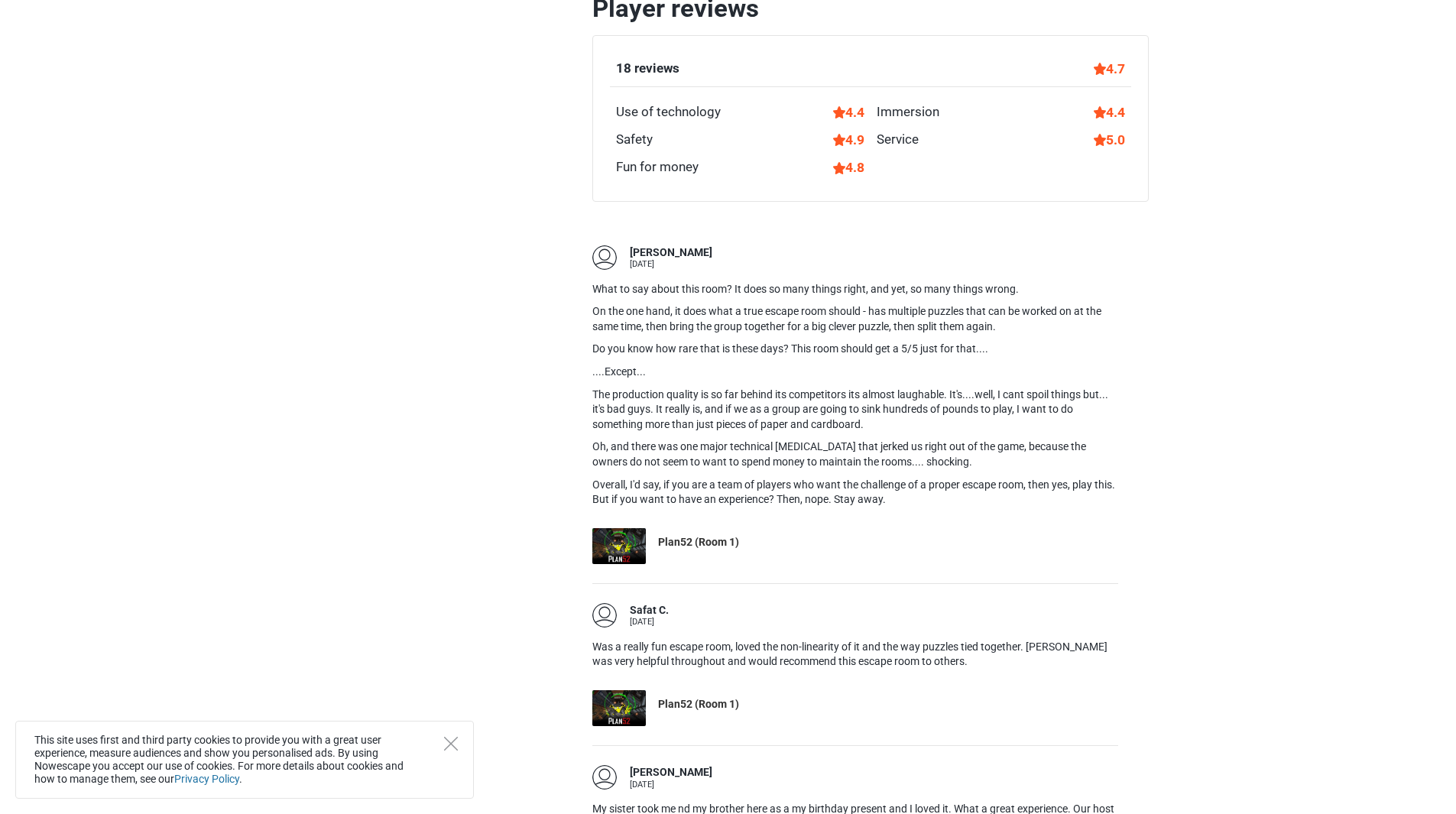
scroll to position [1488, 0]
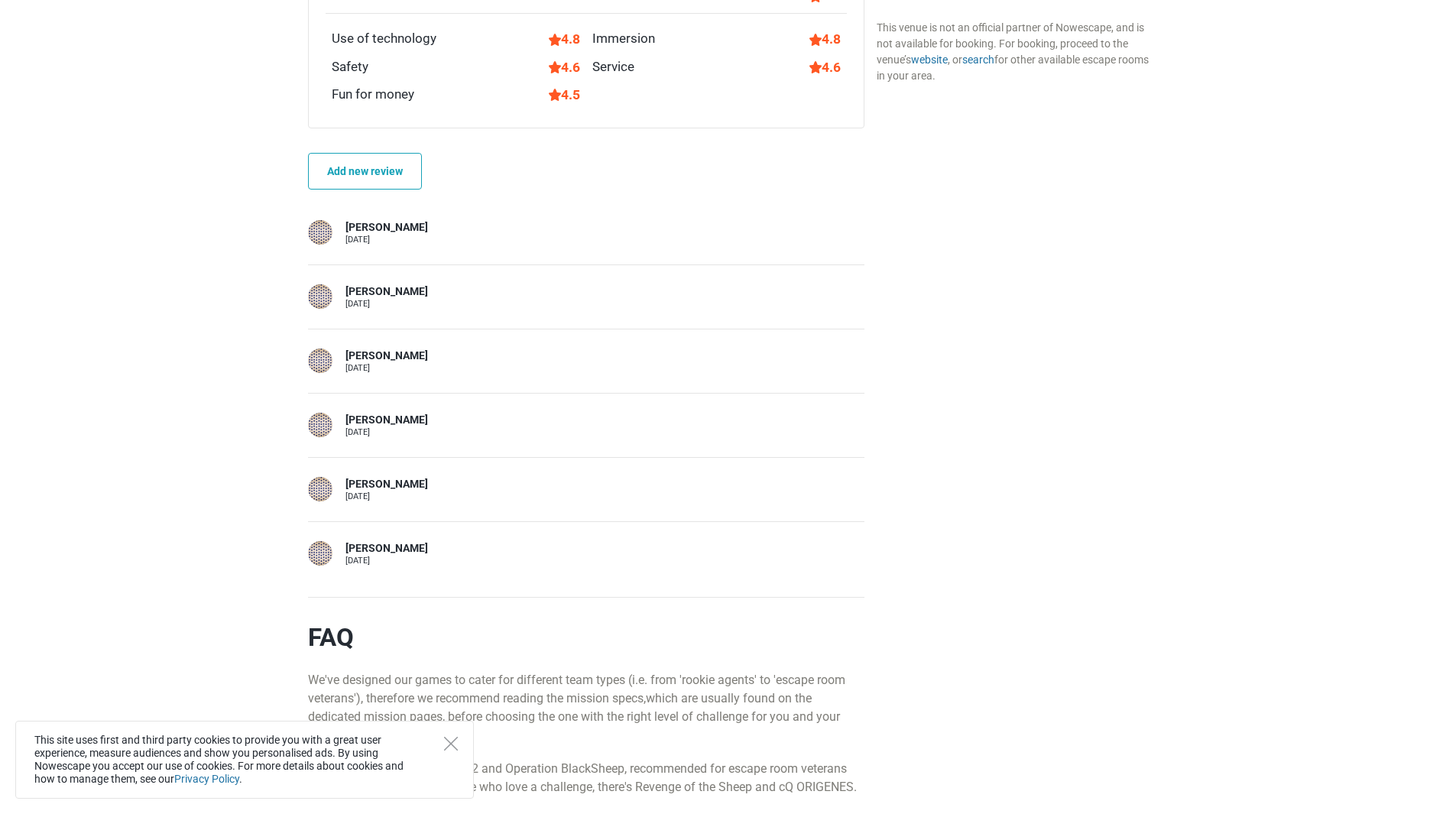
scroll to position [1070, 0]
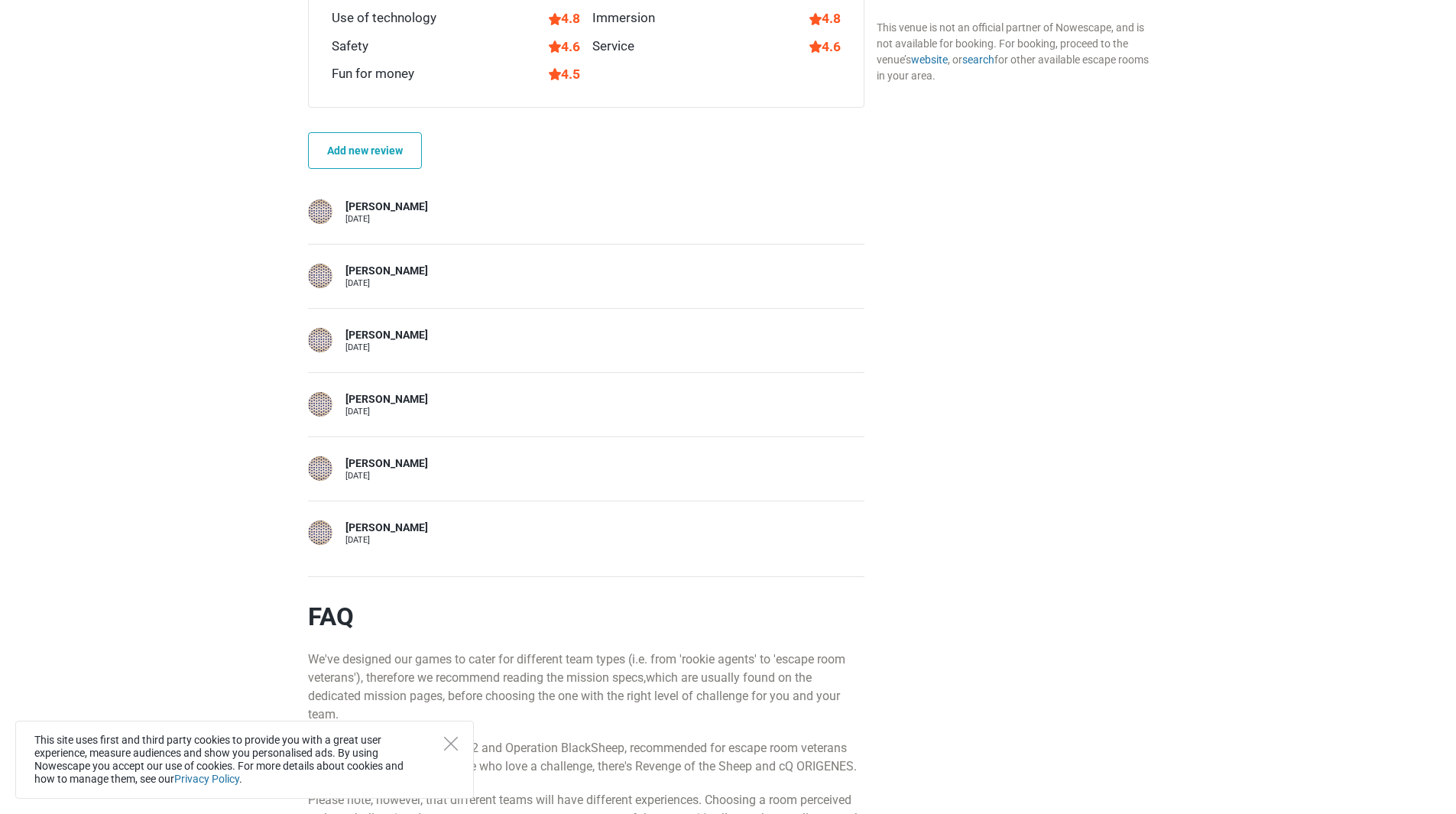
click at [363, 527] on div "[PERSON_NAME]" at bounding box center [387, 528] width 83 height 15
click at [320, 533] on div at bounding box center [320, 533] width 25 height 25
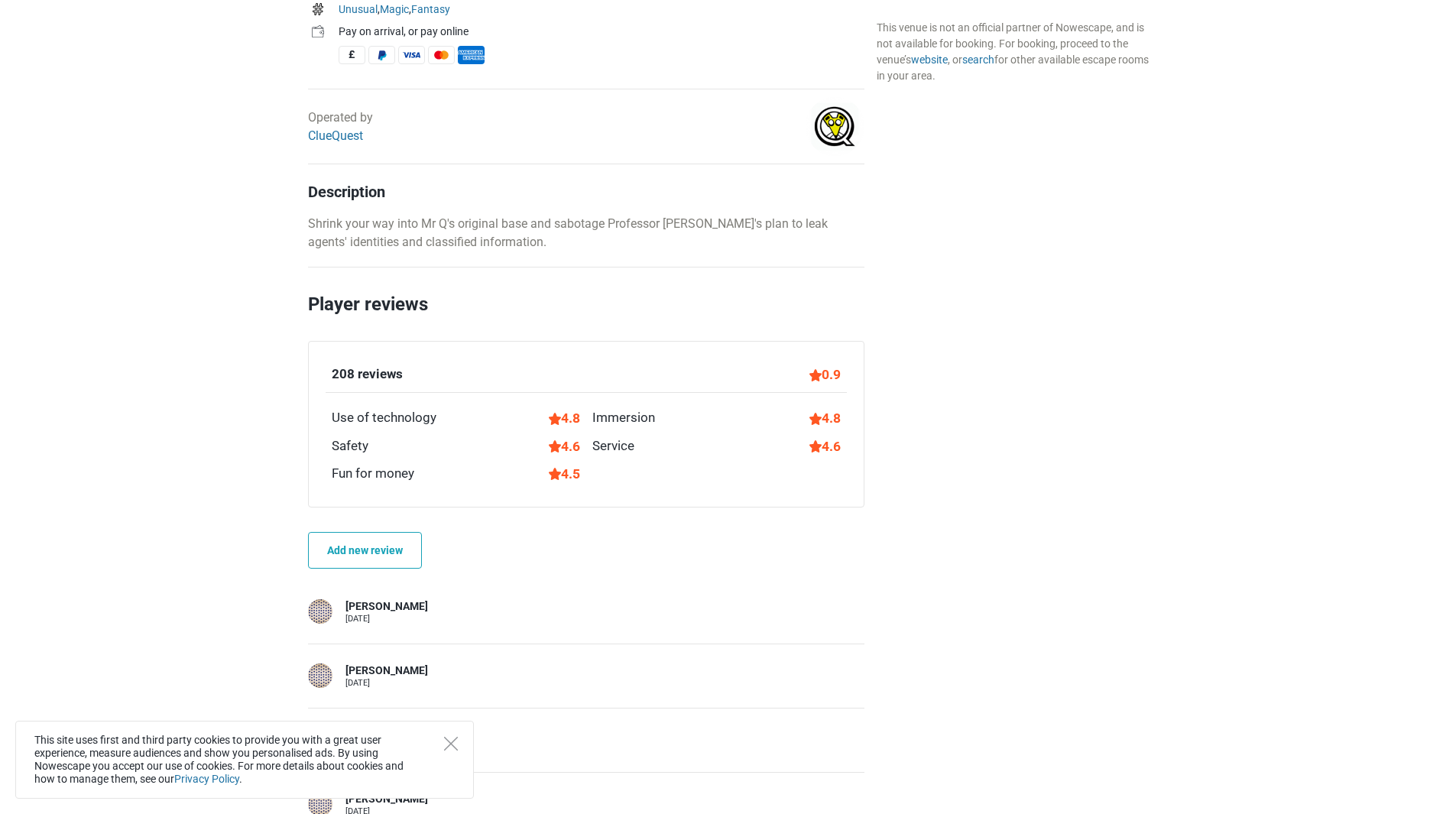
scroll to position [687, 0]
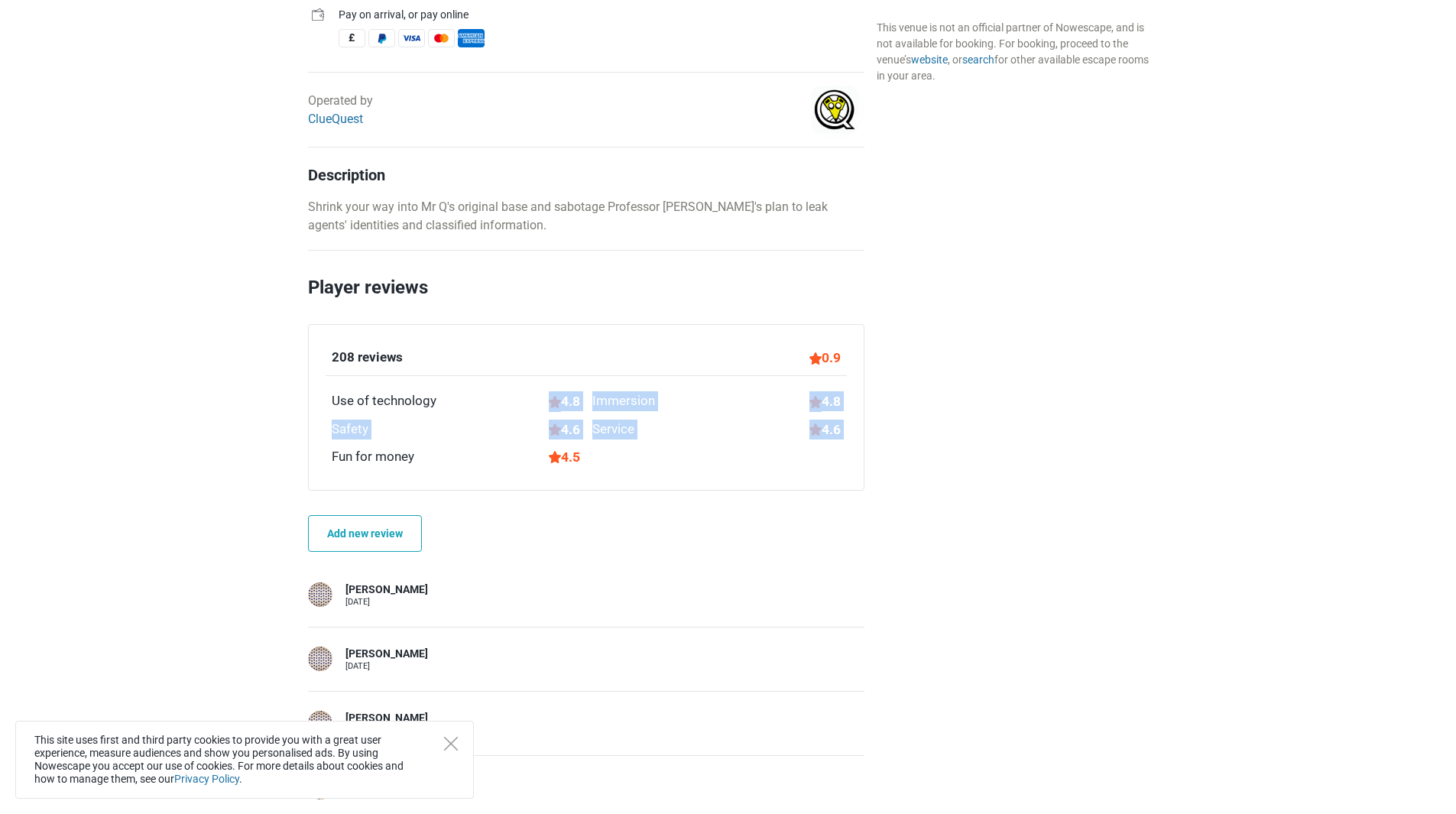
drag, startPoint x: 585, startPoint y: 457, endPoint x: 545, endPoint y: 392, distance: 76.3
click at [545, 392] on div "208 reviews 0.9 Use of technology 4.8 Immersion 4.8 Safety 4.6 Service 4.6 Fun …" at bounding box center [586, 407] width 522 height 120
click at [737, 458] on div "208 reviews 0.9 Use of technology 4.8 Immersion 4.8 Safety 4.6 Service 4.6 Fun …" at bounding box center [586, 407] width 522 height 120
drag, startPoint x: 811, startPoint y: 374, endPoint x: 842, endPoint y: 353, distance: 37.4
click at [842, 353] on div "208 reviews 0.9 Use of technology 4.8 Immersion 4.8 Safety 4.6 Service 4.6 Fun …" at bounding box center [586, 407] width 522 height 120
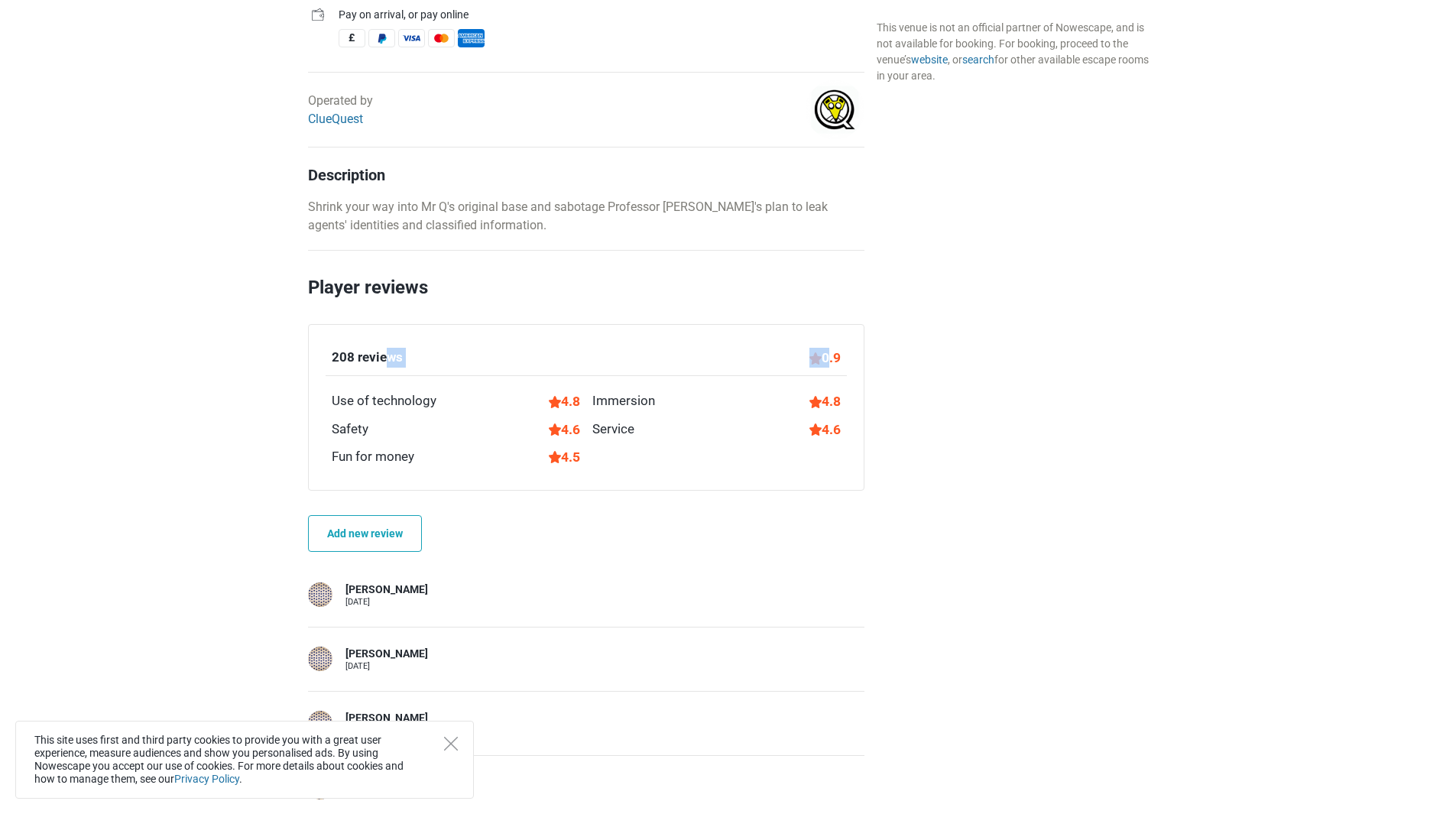
drag, startPoint x: 845, startPoint y: 356, endPoint x: 828, endPoint y: 352, distance: 17.5
click at [823, 352] on div "208 reviews 0.9" at bounding box center [586, 362] width 522 height 28
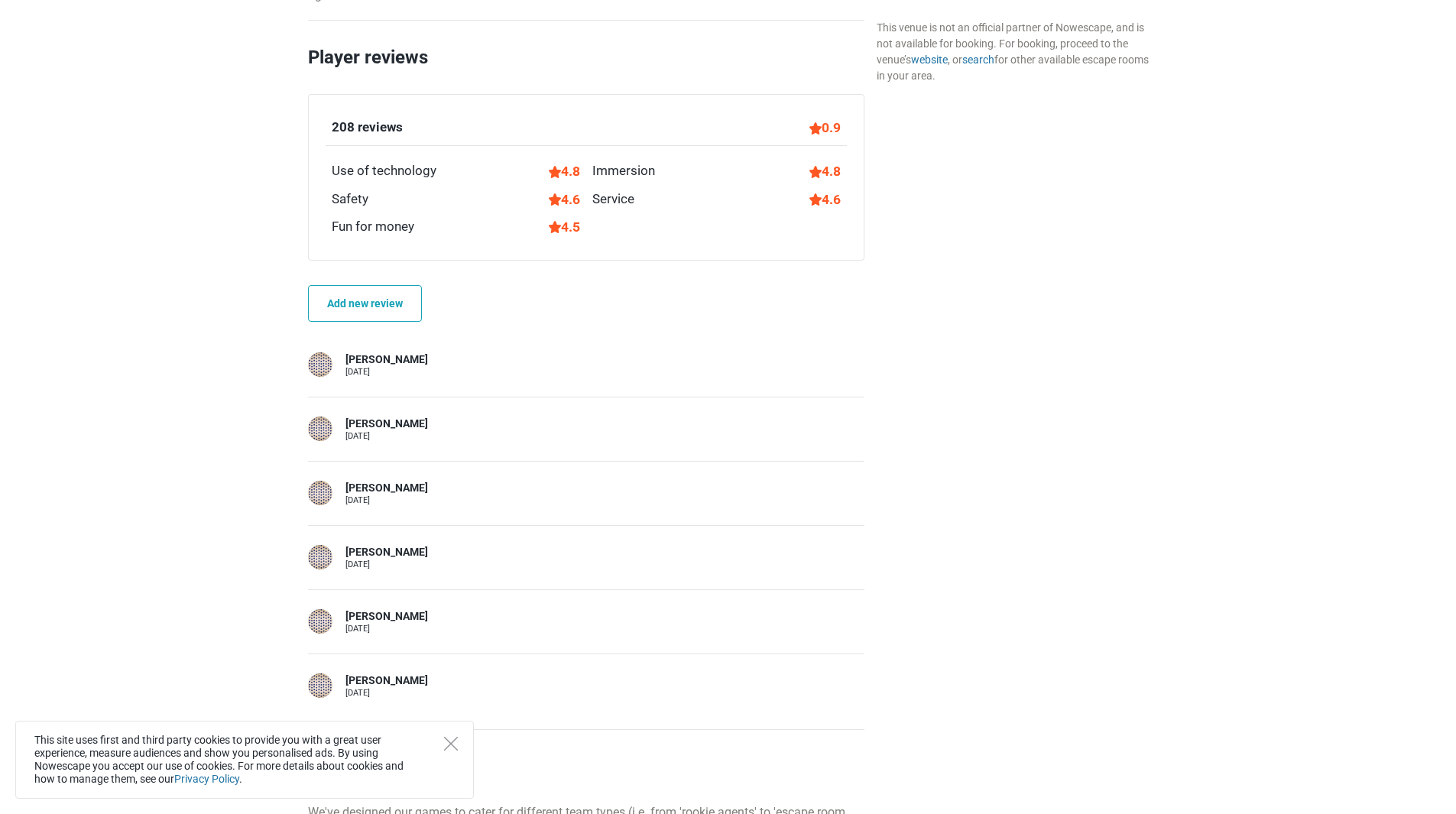
scroll to position [994, 0]
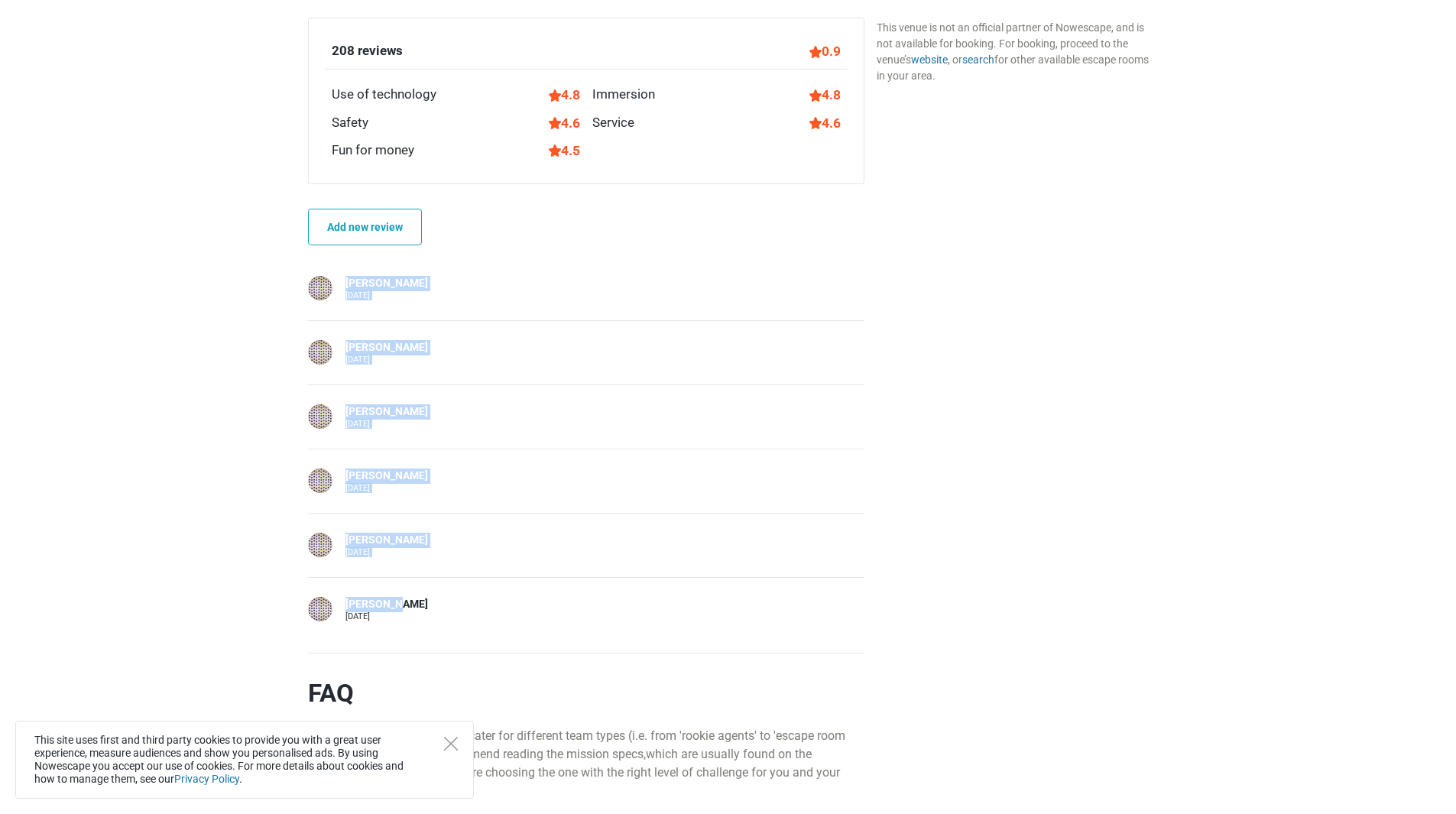
drag, startPoint x: 417, startPoint y: 606, endPoint x: 332, endPoint y: 278, distance: 338.8
click at [332, 278] on div "[PERSON_NAME] [DATE] [PERSON_NAME] [DATE] [PERSON_NAME] [DATE] [PERSON_NAME] [D…" at bounding box center [586, 449] width 556 height 385
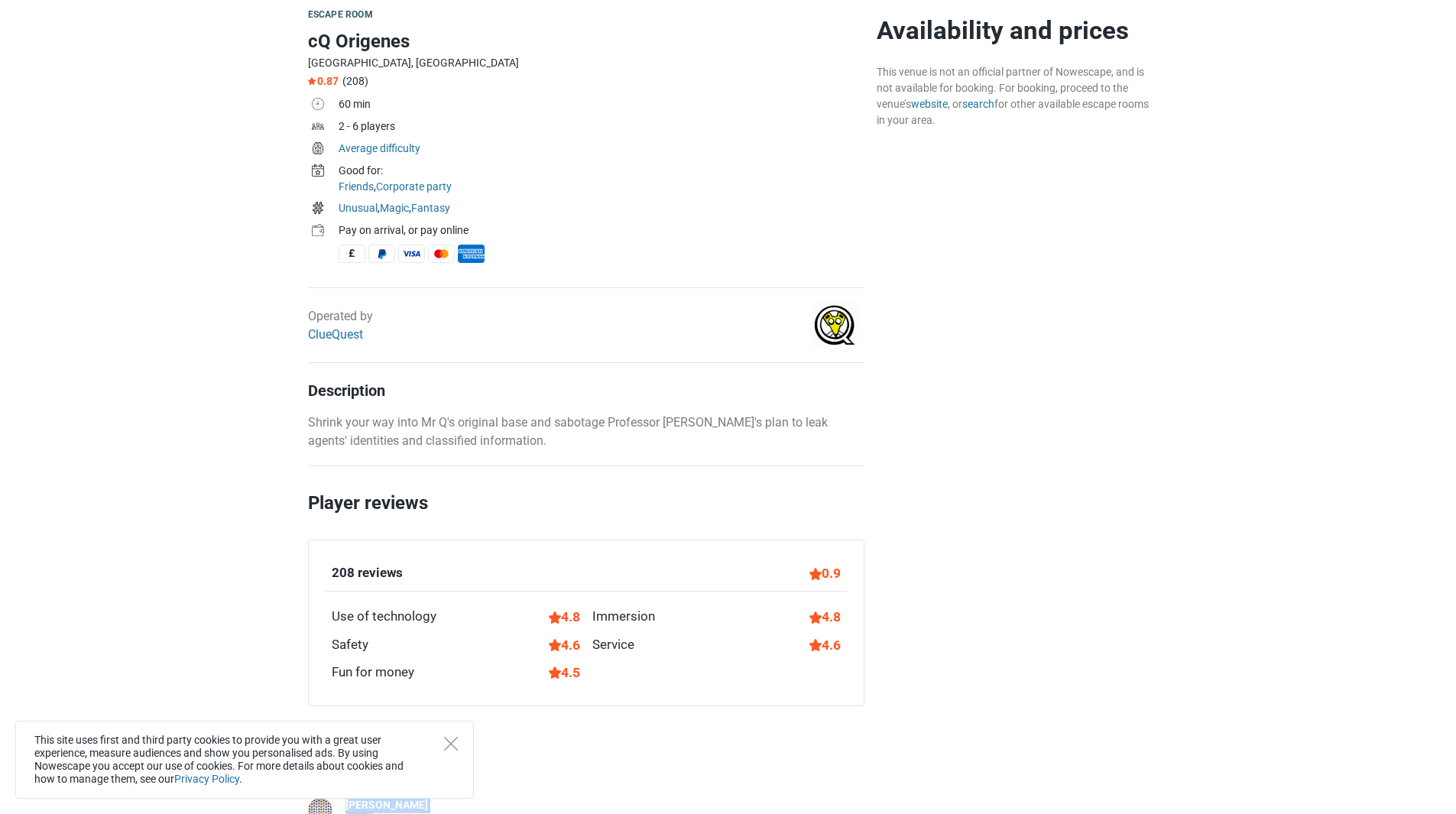
scroll to position [458, 0]
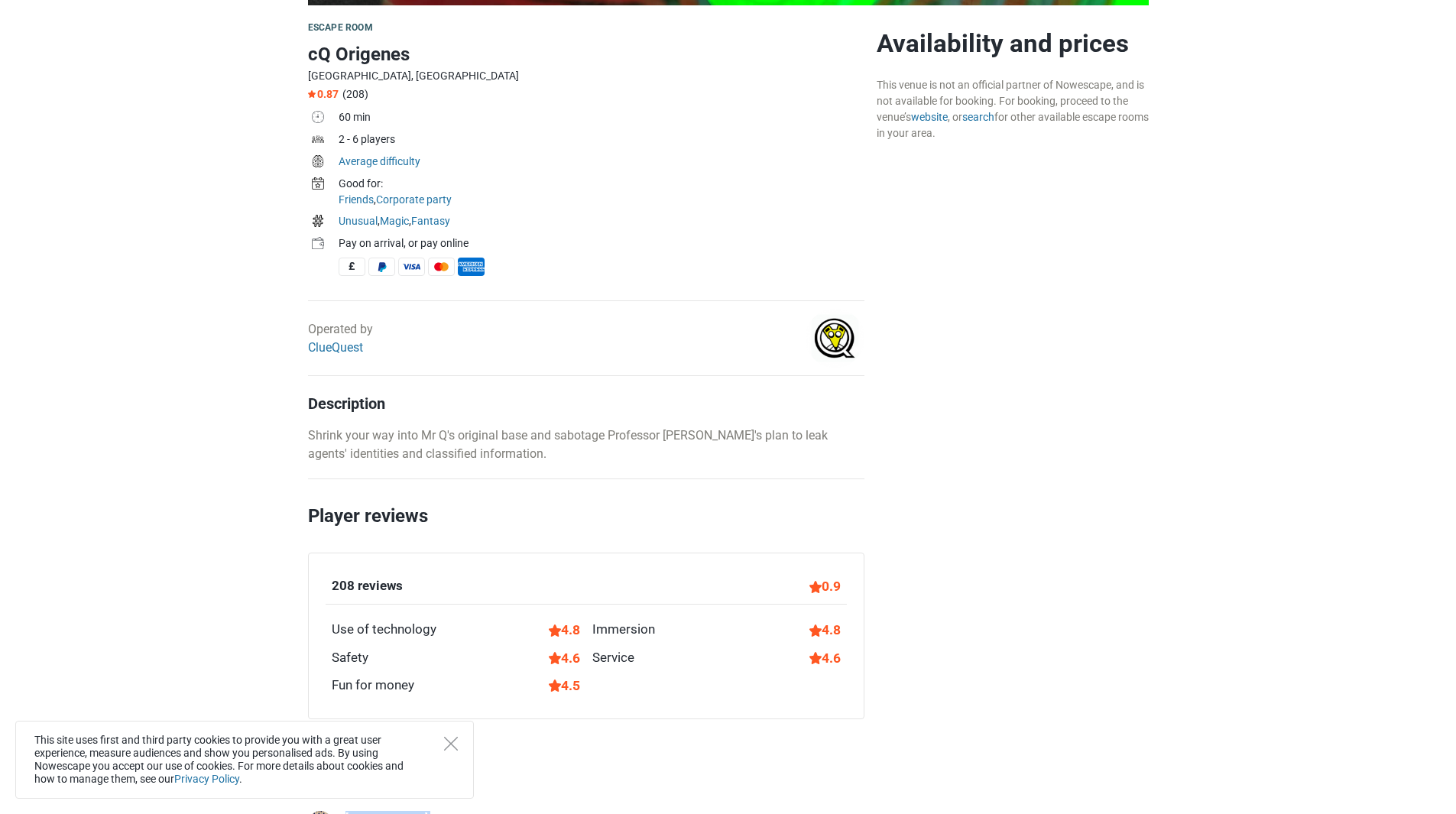
drag, startPoint x: 807, startPoint y: 587, endPoint x: 839, endPoint y: 583, distance: 32.2
click at [839, 583] on div "208 reviews 0.9" at bounding box center [586, 590] width 522 height 28
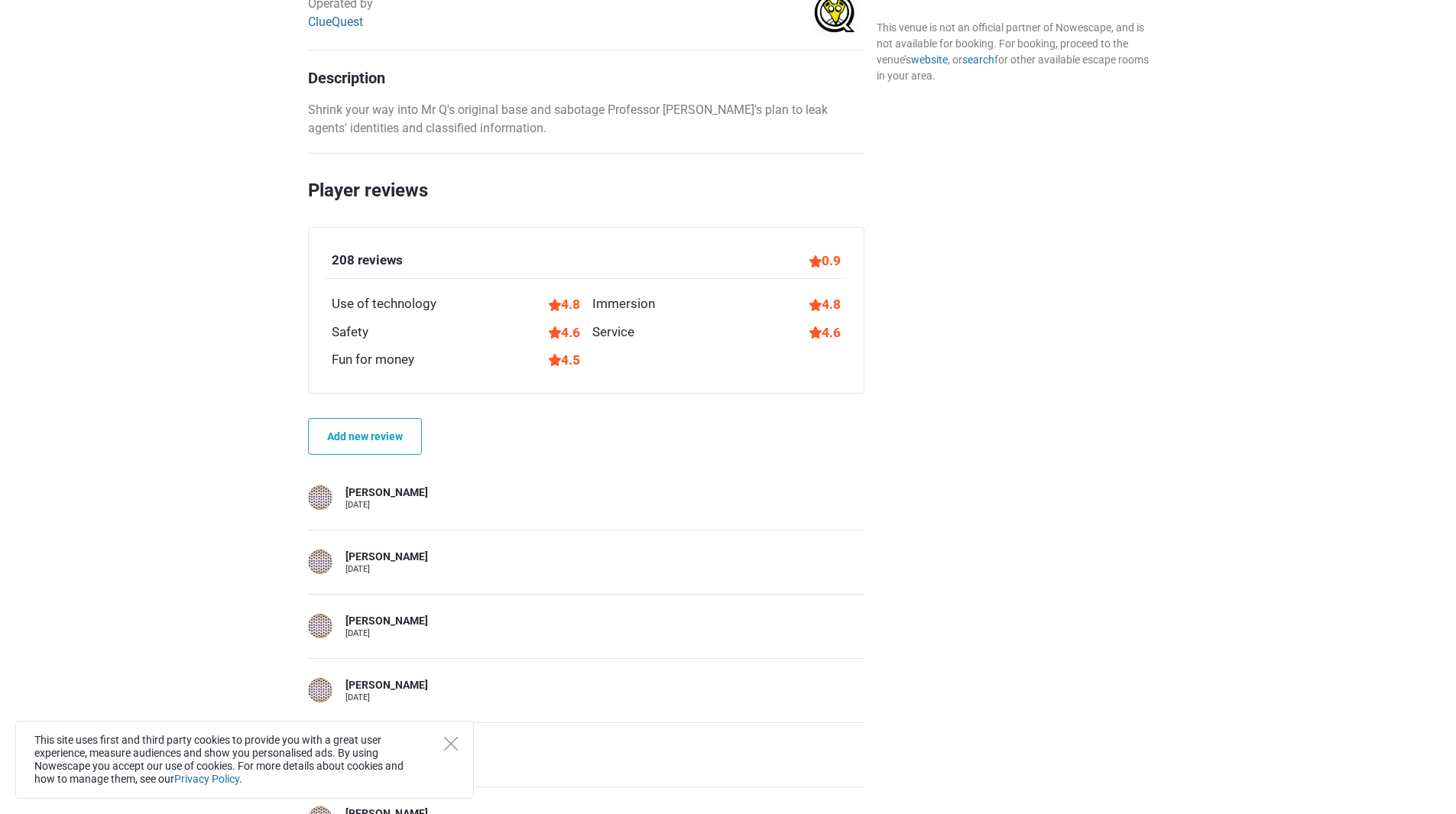
scroll to position [994, 0]
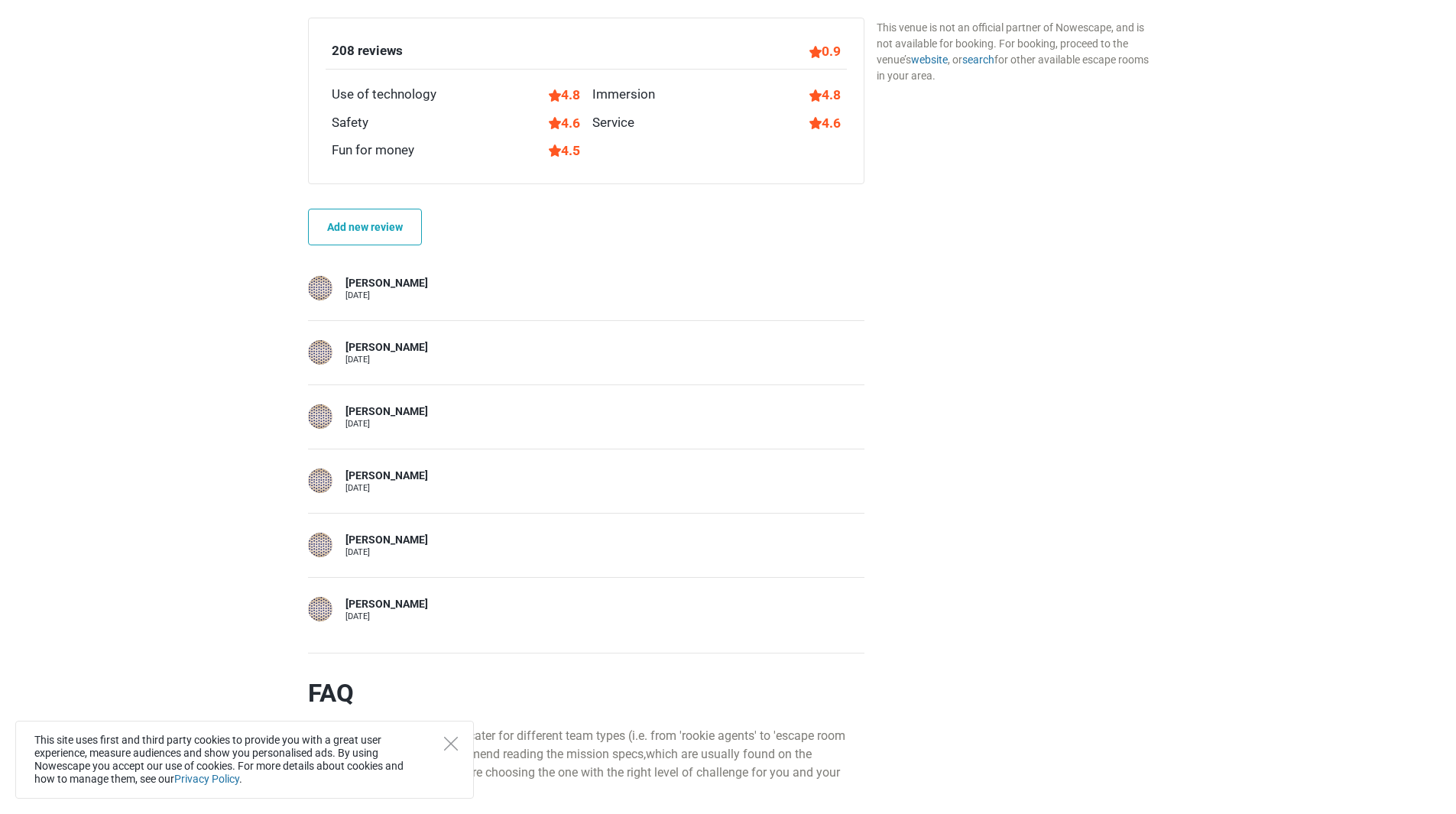
drag, startPoint x: 445, startPoint y: 619, endPoint x: 290, endPoint y: 277, distance: 375.5
click at [290, 277] on main "Escape room cQ Origenes [GEOGRAPHIC_DATA], [GEOGRAPHIC_DATA] 0.87 (208) 60 min …" at bounding box center [728, 730] width 1456 height 2520
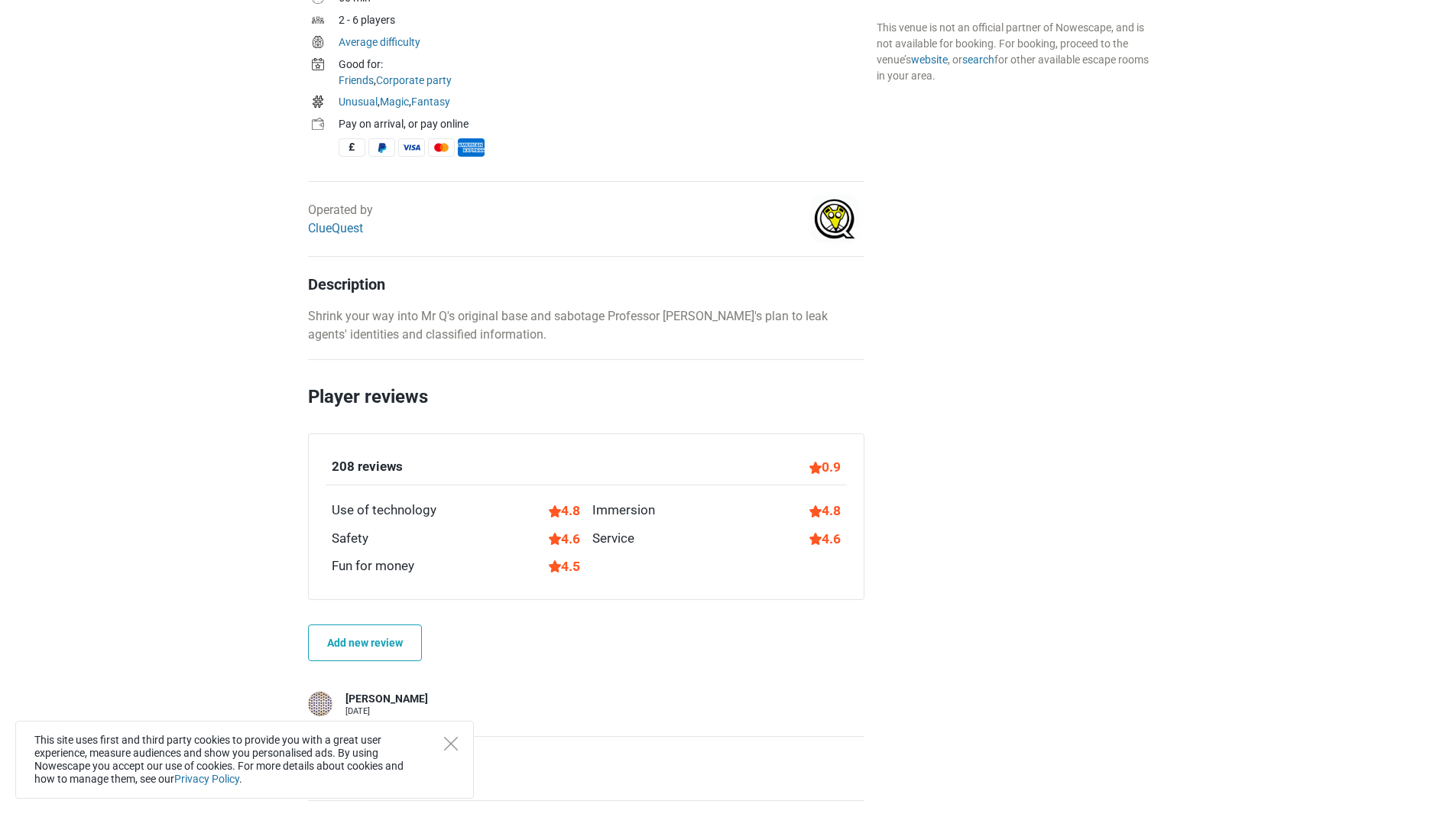
scroll to position [918, 0]
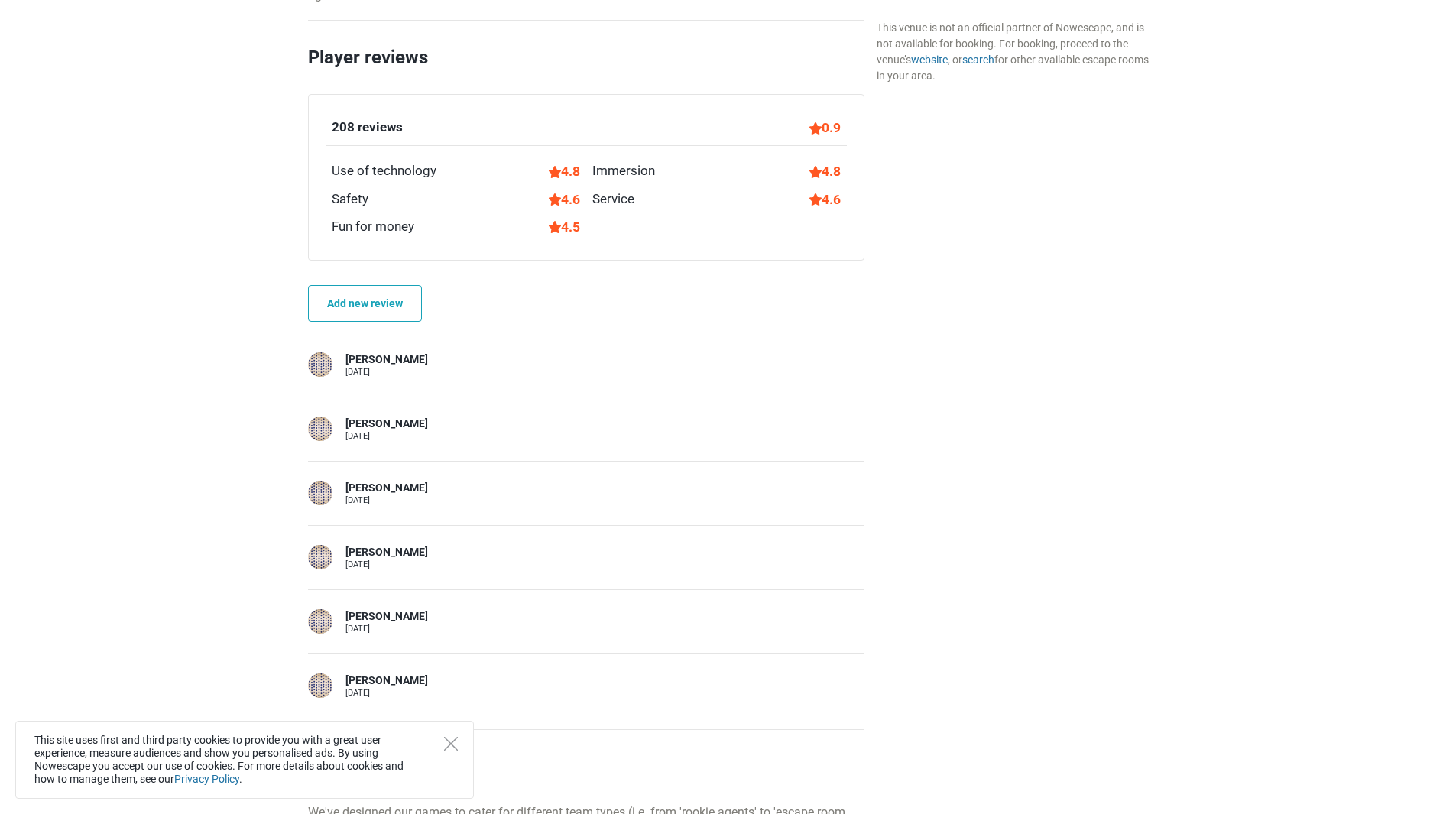
click at [441, 478] on div "[PERSON_NAME] [DATE]" at bounding box center [586, 493] width 556 height 64
click at [395, 368] on div "[PERSON_NAME] [DATE]" at bounding box center [586, 365] width 556 height 25
click at [338, 356] on div "[PERSON_NAME] [DATE]" at bounding box center [586, 365] width 556 height 25
click at [367, 357] on div "[PERSON_NAME]" at bounding box center [387, 360] width 83 height 15
click at [324, 364] on div at bounding box center [320, 365] width 25 height 25
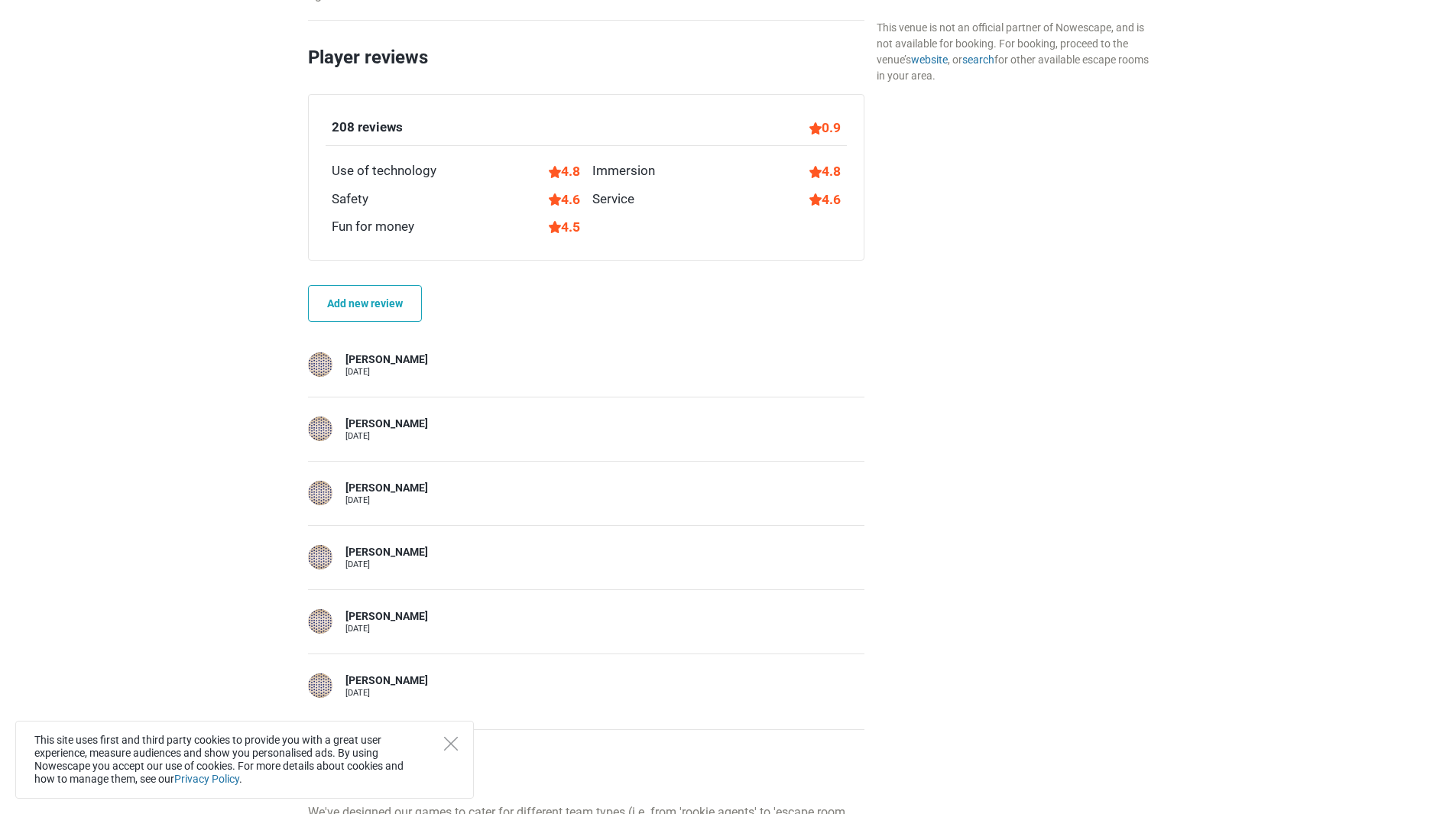
click at [377, 357] on div "[PERSON_NAME]" at bounding box center [387, 360] width 83 height 15
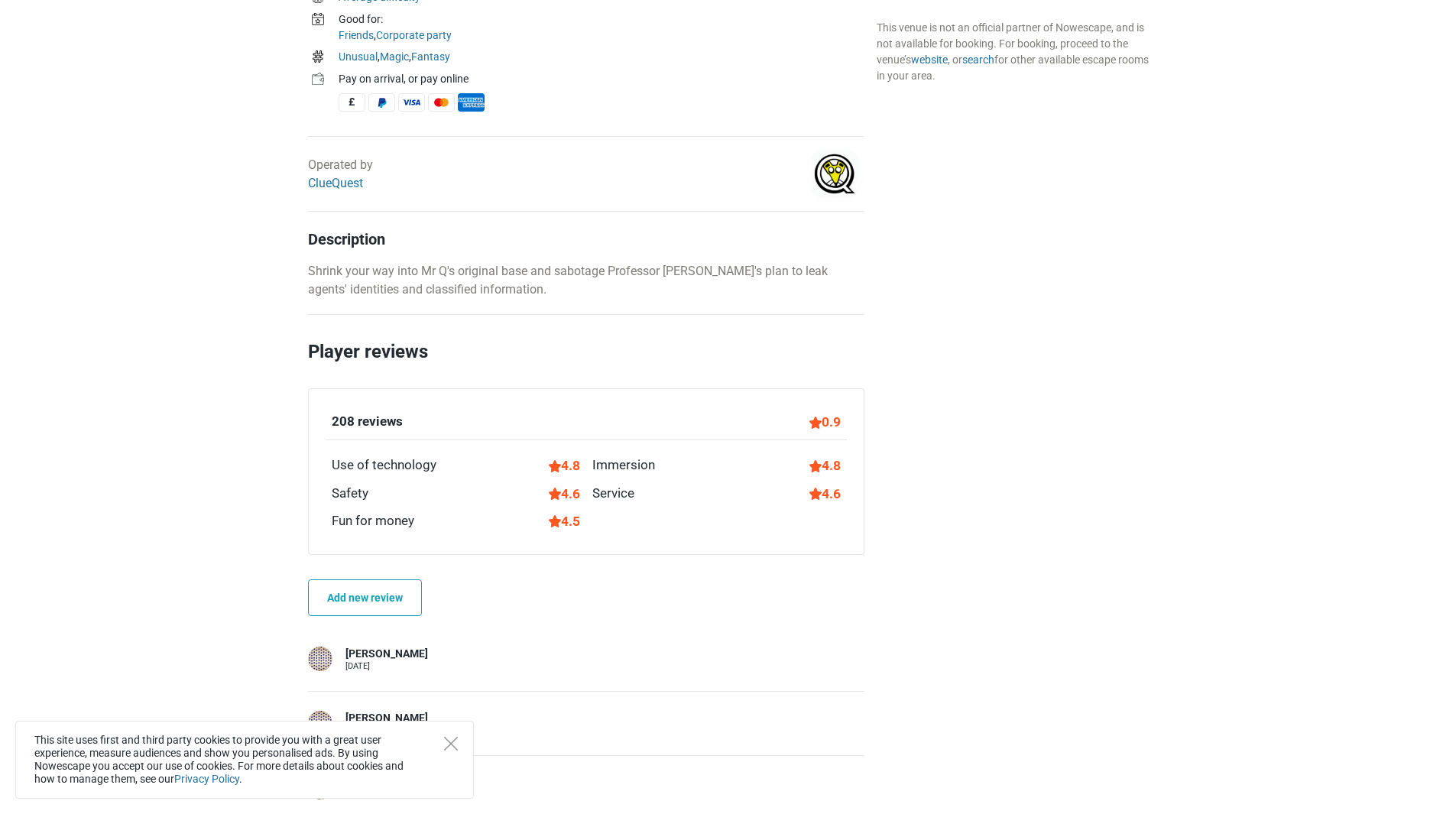
scroll to position [535, 0]
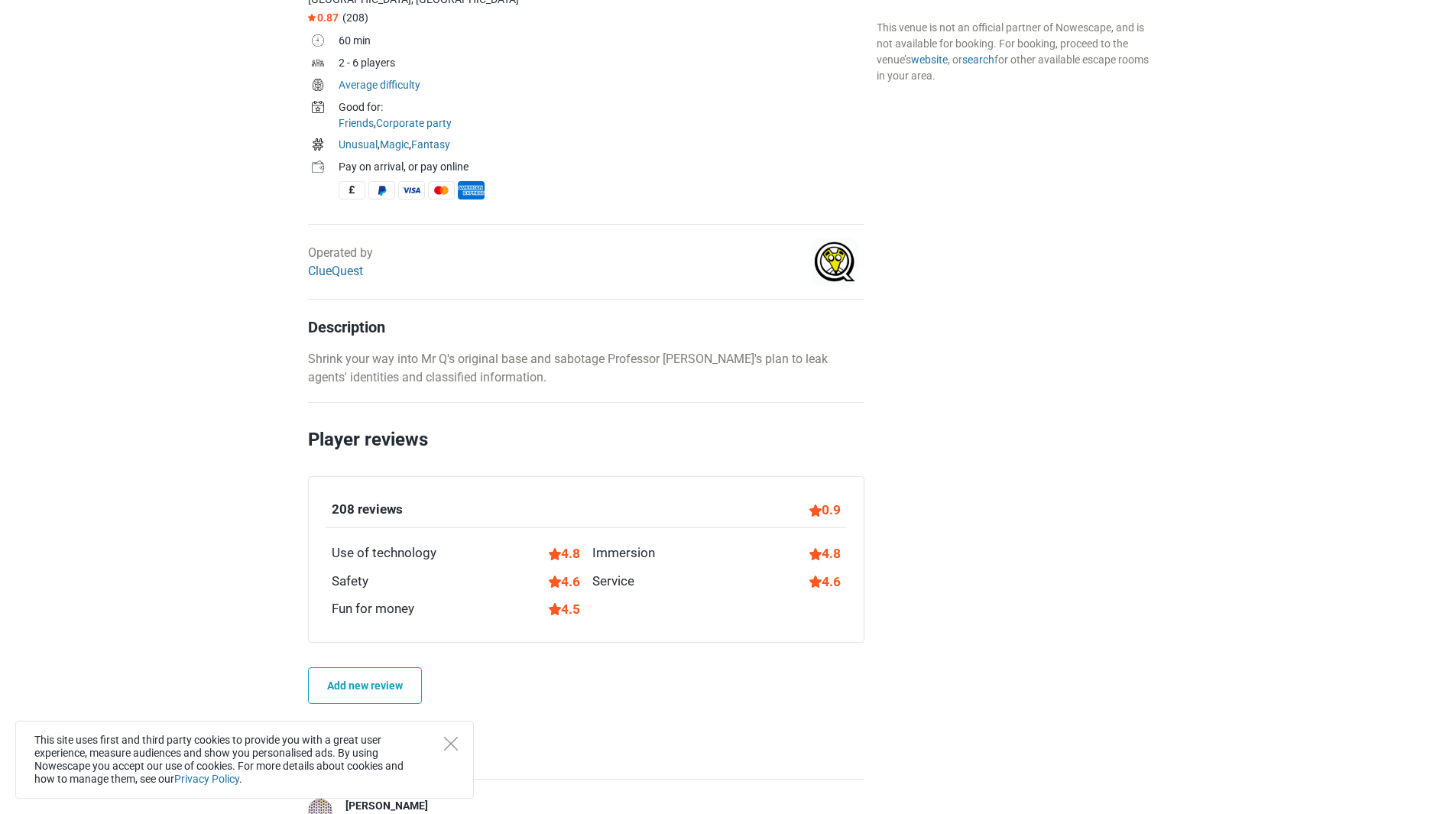
drag, startPoint x: 803, startPoint y: 492, endPoint x: 860, endPoint y: 499, distance: 57.4
click at [860, 499] on div "208 reviews 0.9 Use of technology 4.8 Immersion 4.8 Safety 4.6 Service 4.6 Fun …" at bounding box center [586, 559] width 556 height 166
click at [845, 510] on div "208 reviews 0.9" at bounding box center [586, 514] width 522 height 28
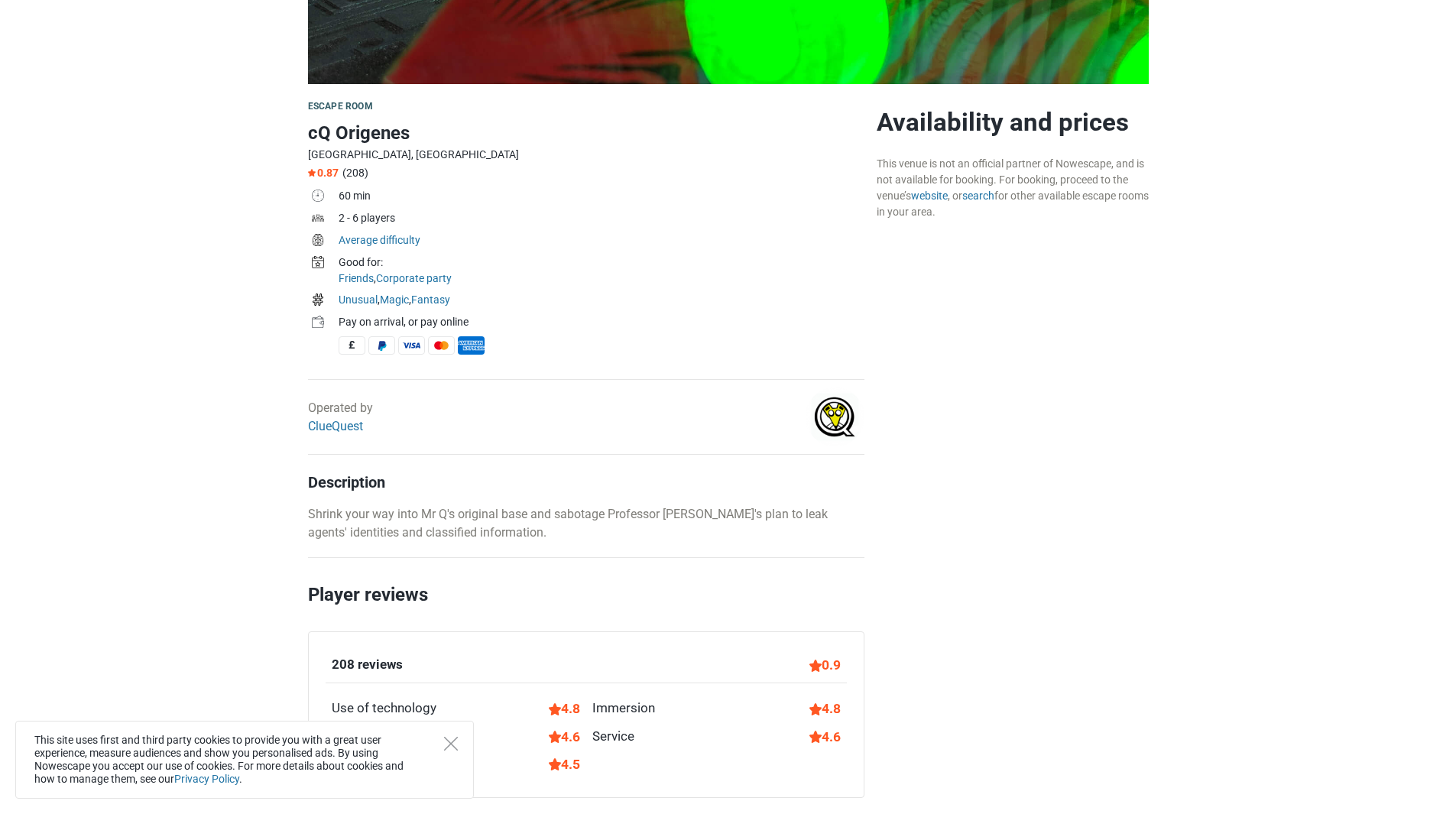
scroll to position [612, 0]
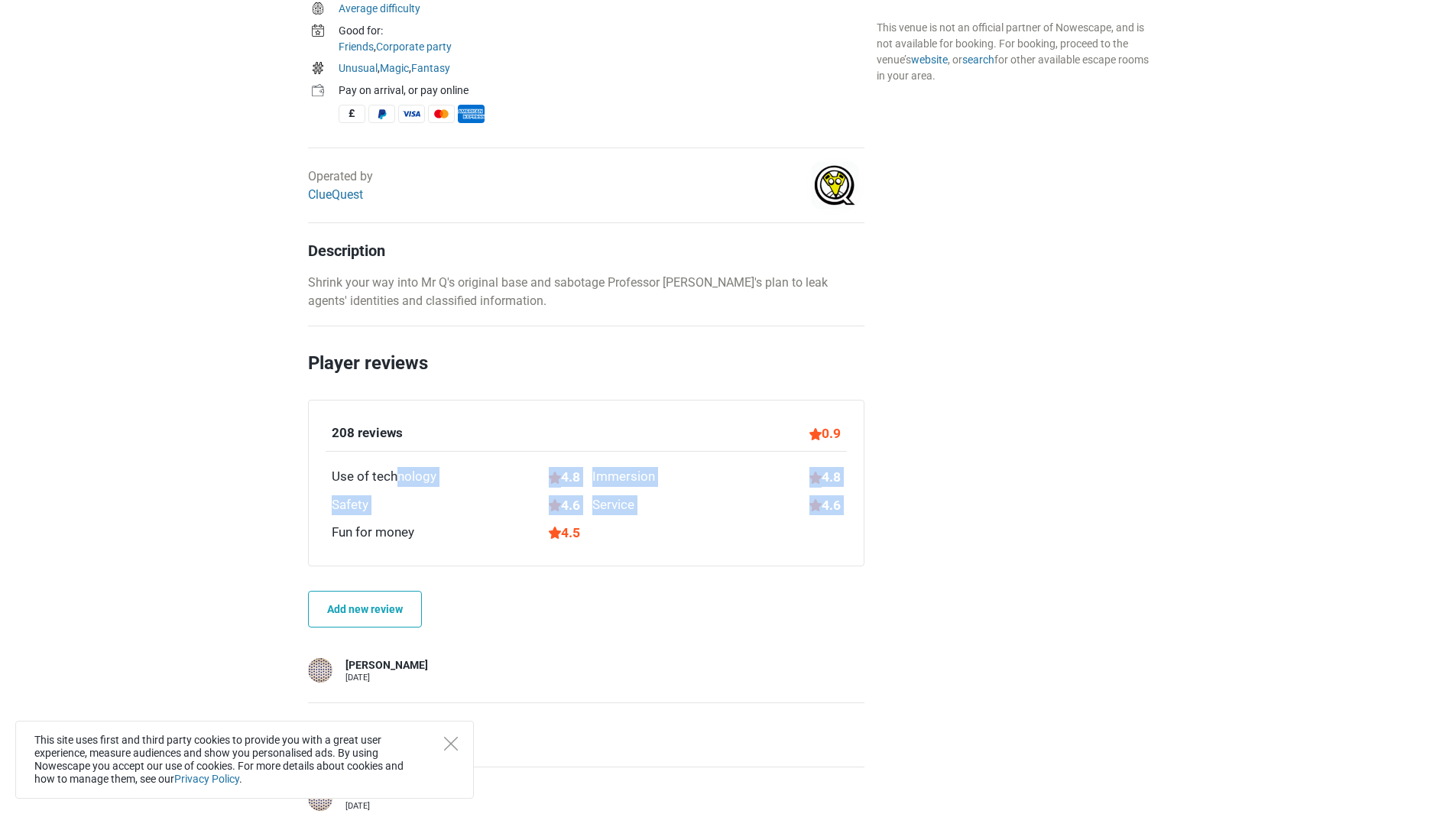
drag, startPoint x: 583, startPoint y: 547, endPoint x: 737, endPoint y: 463, distance: 175.4
click at [545, 466] on div "208 reviews 0.9 Use of technology 4.8 Immersion 4.8 Safety 4.6 Service 4.6 Fun …" at bounding box center [586, 482] width 556 height 166
click at [797, 428] on div "208 reviews 0.9" at bounding box center [586, 437] width 522 height 28
click at [844, 430] on div "208 reviews 0.9" at bounding box center [586, 437] width 522 height 28
click at [684, 423] on div "208 reviews 0.9" at bounding box center [586, 437] width 522 height 28
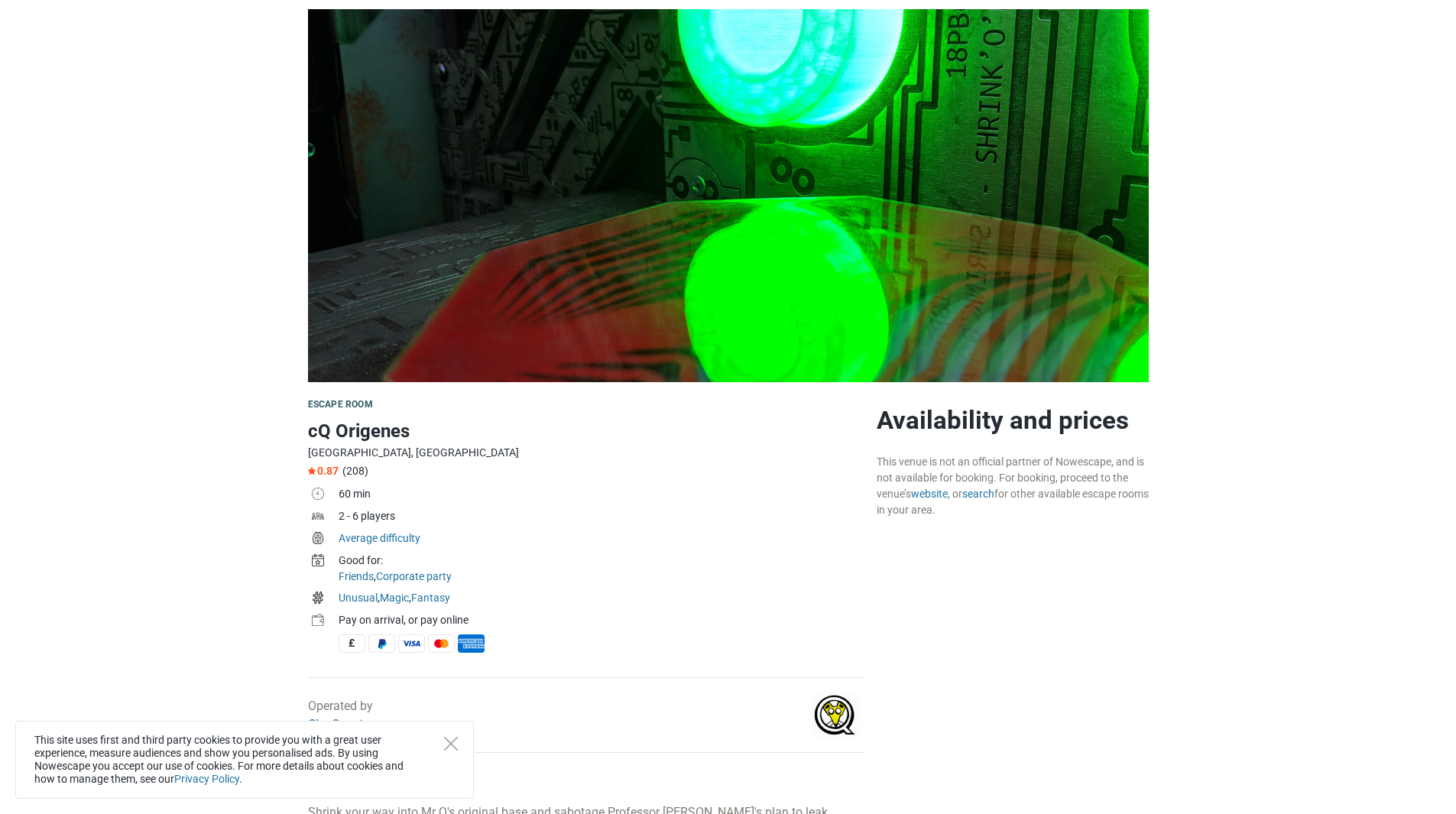
scroll to position [0, 0]
